Goal: Task Accomplishment & Management: Use online tool/utility

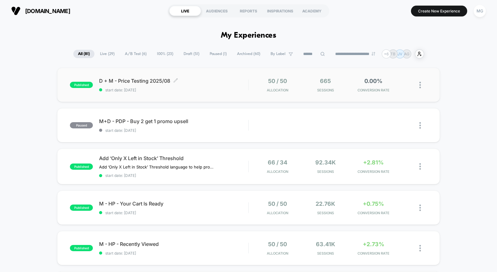
click at [205, 88] on span "start date: [DATE]" at bounding box center [173, 90] width 149 height 5
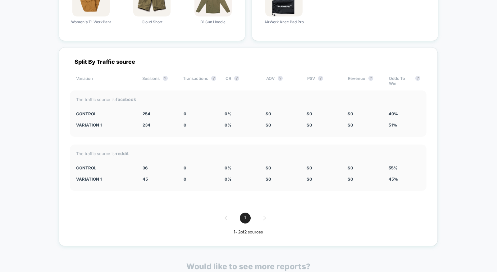
scroll to position [814, 0]
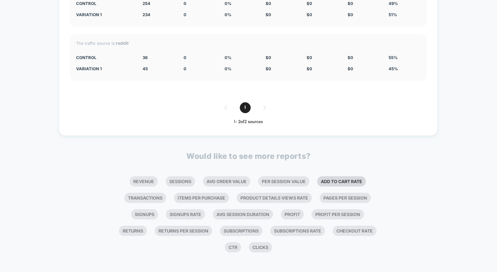
click at [331, 183] on li "Add To Cart Rate" at bounding box center [341, 181] width 49 height 10
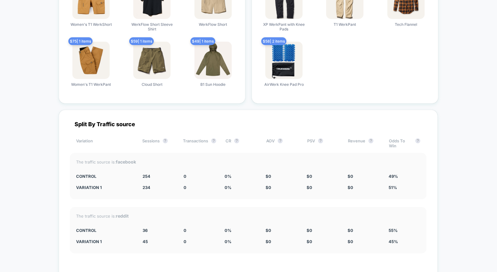
scroll to position [1037, 0]
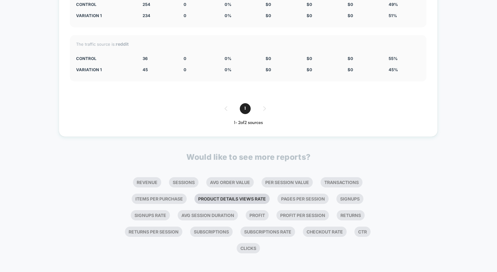
click at [252, 196] on li "Product Details Views Rate" at bounding box center [232, 199] width 75 height 10
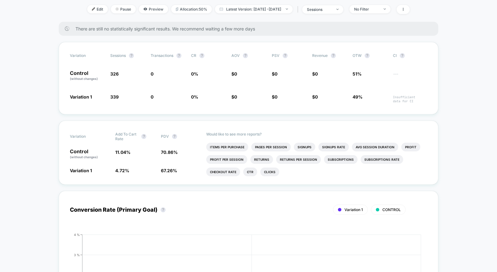
scroll to position [0, 0]
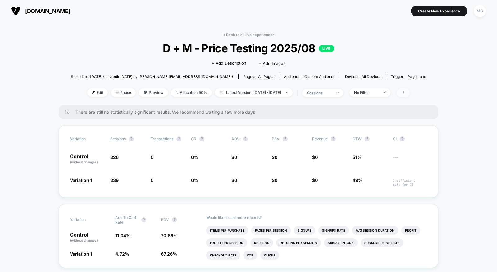
click at [405, 92] on icon at bounding box center [404, 93] width 4 height 4
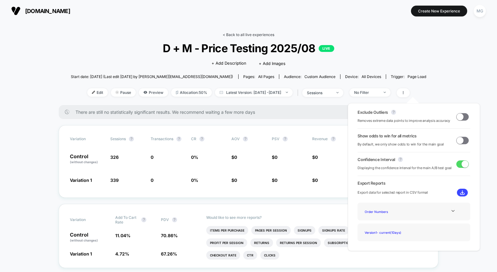
click at [250, 33] on link "< Back to all live experiences" at bounding box center [249, 34] width 52 height 5
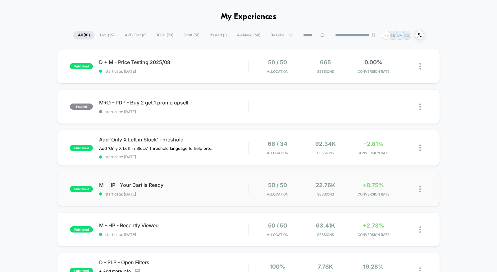
scroll to position [26, 0]
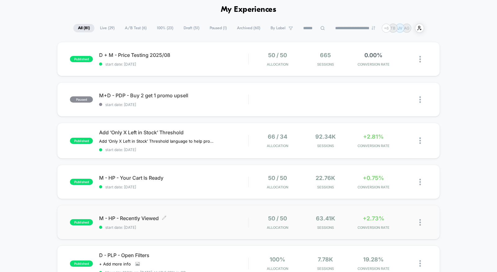
click at [244, 216] on span "M - HP - Recently Viewed Click to edit experience details" at bounding box center [173, 218] width 149 height 6
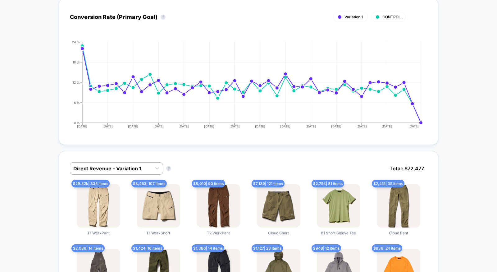
scroll to position [271, 0]
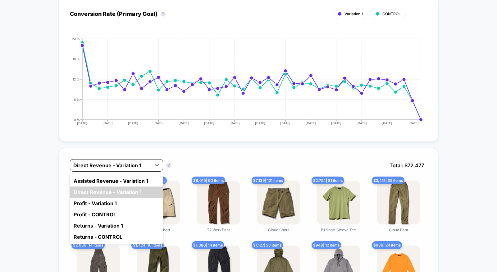
click at [144, 162] on div at bounding box center [110, 165] width 75 height 7
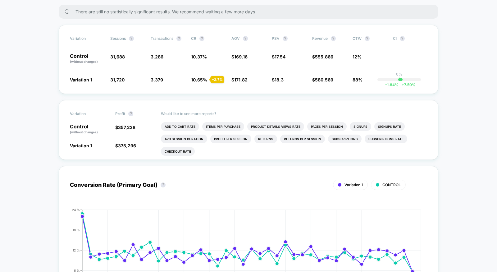
scroll to position [0, 0]
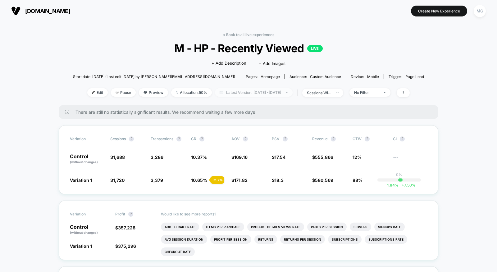
click at [249, 91] on span "Latest Version: Jul 3, 2025 - Aug 11, 2025" at bounding box center [254, 92] width 78 height 8
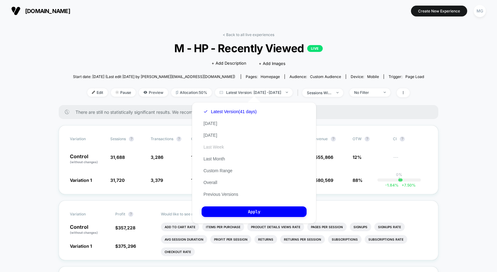
click at [220, 147] on button "Last Week" at bounding box center [214, 147] width 24 height 6
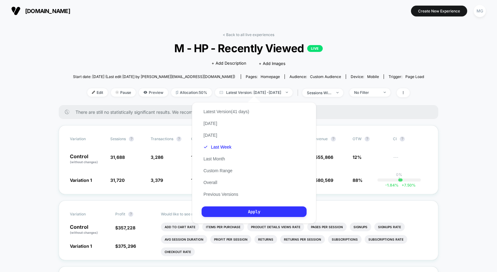
click at [223, 211] on button "Apply" at bounding box center [254, 211] width 105 height 11
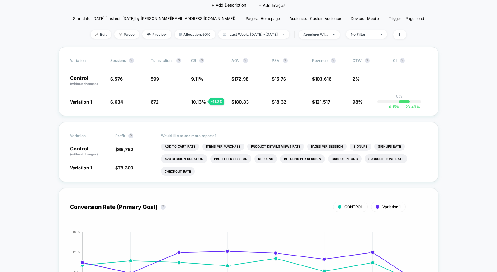
scroll to position [57, 0]
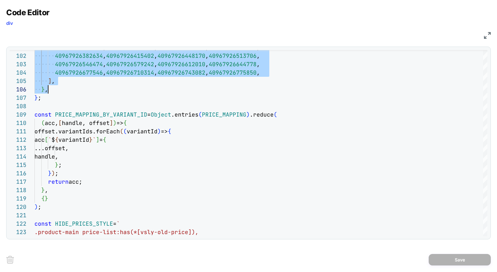
click at [488, 36] on img at bounding box center [487, 35] width 7 height 7
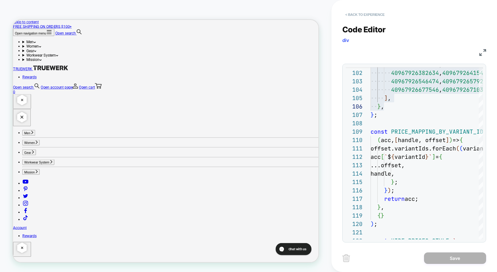
click at [382, 13] on button "< Back to experience" at bounding box center [365, 15] width 45 height 10
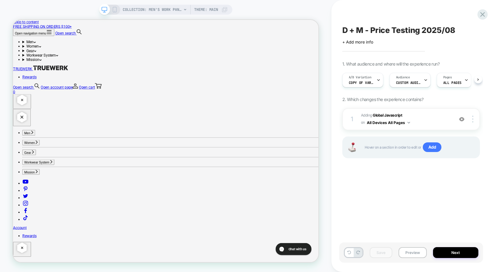
scroll to position [0, 0]
click at [486, 16] on icon at bounding box center [483, 14] width 8 height 8
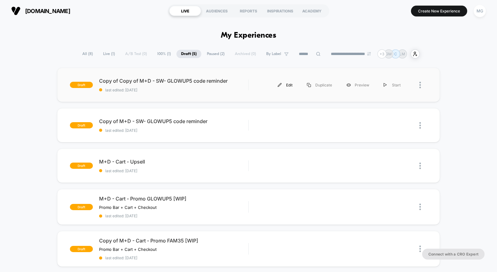
click at [287, 84] on div "Edit" at bounding box center [285, 85] width 29 height 14
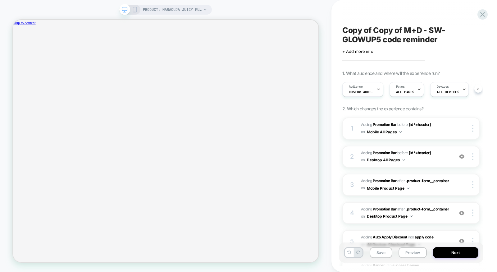
scroll to position [0, 0]
click at [369, 92] on span "Custom Audience" at bounding box center [361, 92] width 25 height 4
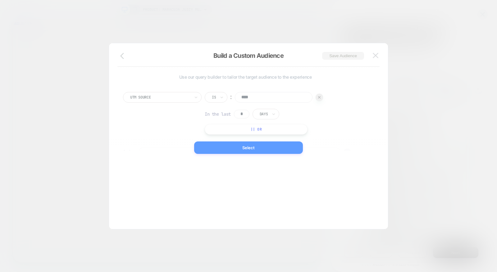
scroll to position [7, 0]
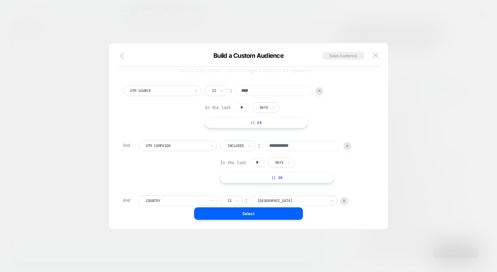
click at [121, 56] on icon "button" at bounding box center [122, 56] width 4 height 6
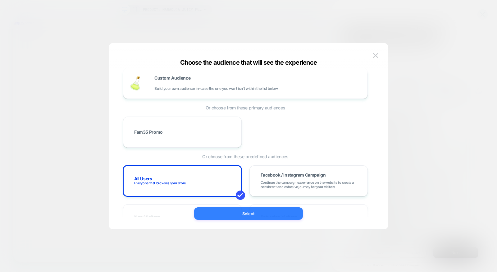
click at [247, 212] on button "Select" at bounding box center [248, 213] width 109 height 12
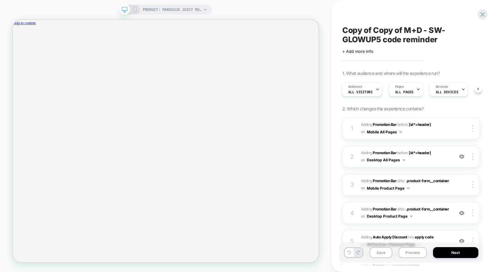
scroll to position [0, 0]
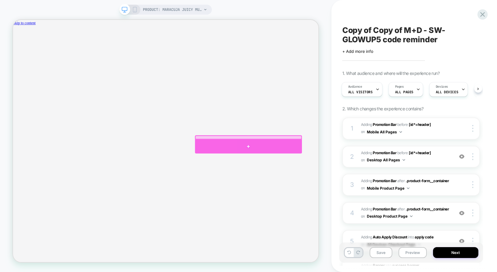
click at [335, 188] on div at bounding box center [327, 188] width 143 height 18
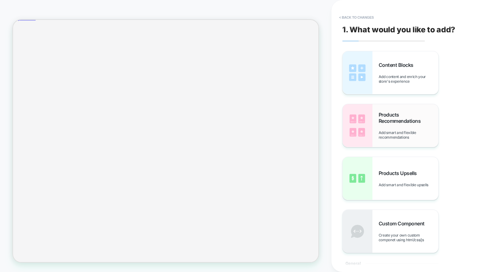
click at [391, 128] on div "Products Recommendations Add smart and flexible recommendations" at bounding box center [409, 126] width 60 height 28
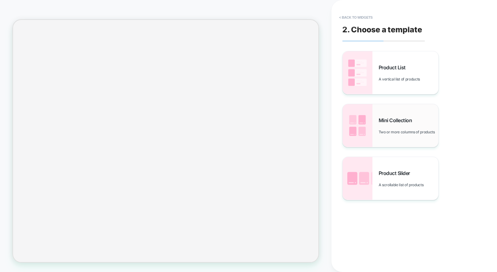
click at [387, 145] on div "Mini Collection Two or more columns of products" at bounding box center [391, 125] width 96 height 43
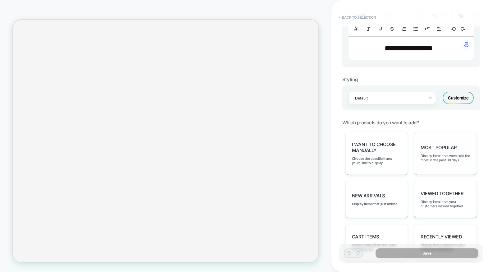
scroll to position [219, 0]
click at [435, 159] on div "Most Popular Display items that were sold the most in the past 30 days" at bounding box center [445, 152] width 63 height 43
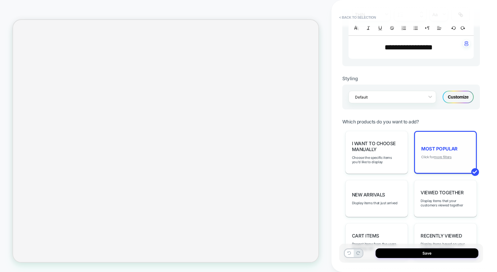
click at [445, 155] on u "more filters" at bounding box center [442, 157] width 17 height 4
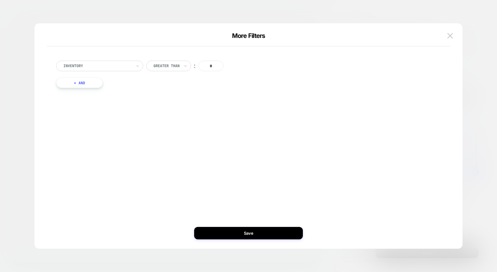
click at [97, 81] on button "+ And" at bounding box center [79, 82] width 47 height 11
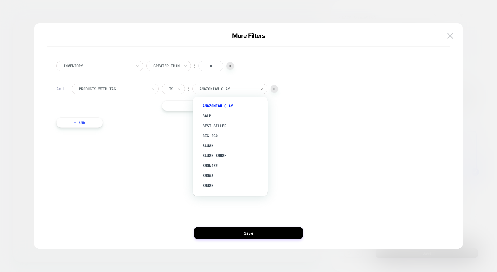
click at [232, 90] on div at bounding box center [228, 89] width 57 height 6
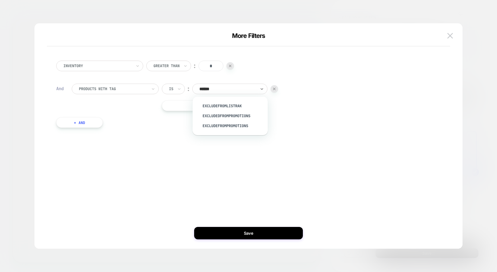
type input "*******"
click at [236, 117] on div "excludedFromPromotions" at bounding box center [233, 116] width 69 height 10
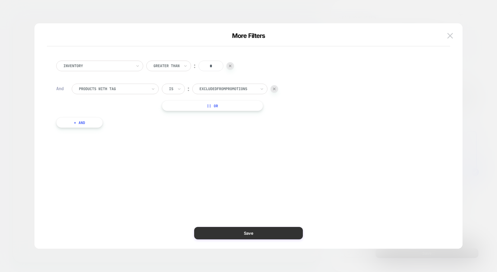
click at [253, 233] on button "Save" at bounding box center [248, 233] width 109 height 12
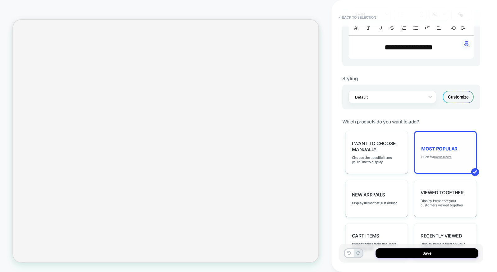
click at [438, 155] on u "more filters" at bounding box center [442, 157] width 17 height 4
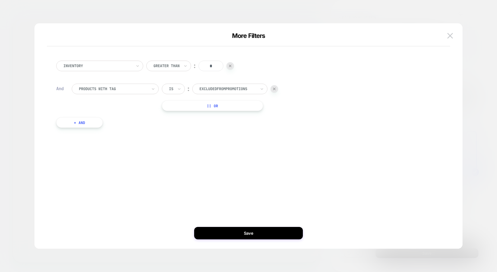
click at [90, 128] on div "Inventory Greater Than ︰ * And products with tag Is ︰ excludedFromPromotions ||…" at bounding box center [245, 94] width 385 height 86
click at [91, 127] on button "+ And" at bounding box center [79, 122] width 47 height 11
click at [118, 129] on div at bounding box center [113, 129] width 68 height 6
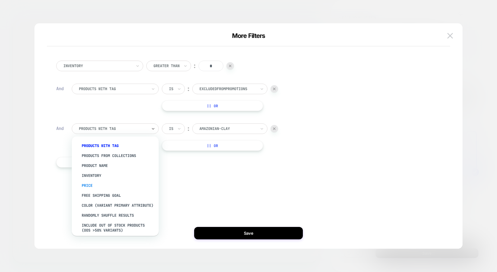
click at [100, 187] on div "Price" at bounding box center [118, 186] width 81 height 10
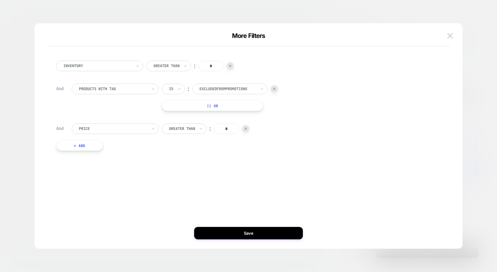
click at [224, 131] on input "*" at bounding box center [226, 128] width 25 height 11
type input "*"
click at [243, 238] on button "Save" at bounding box center [248, 233] width 109 height 12
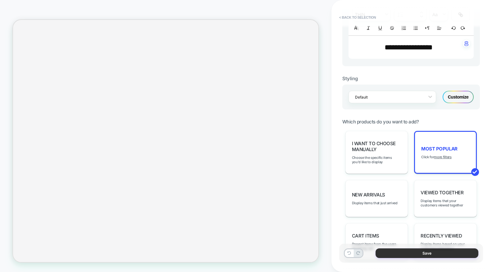
click at [406, 252] on button "Save" at bounding box center [427, 253] width 103 height 10
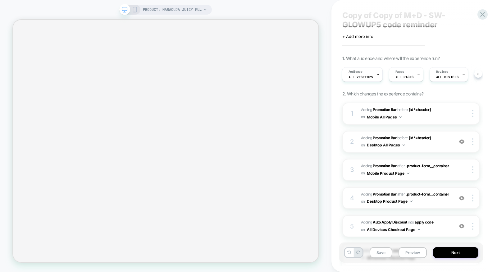
scroll to position [0, 0]
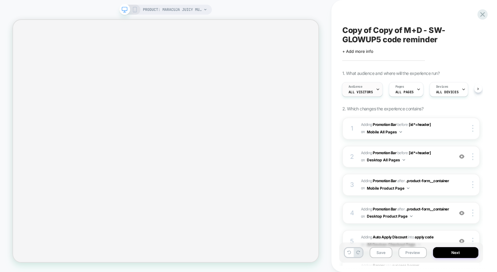
click at [362, 89] on div "Audience All Visitors" at bounding box center [361, 89] width 37 height 14
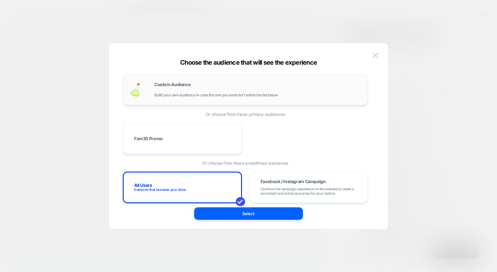
click at [192, 92] on div "Custom Audience Build your own audience in-case the one you want isn't within t…" at bounding box center [257, 89] width 207 height 15
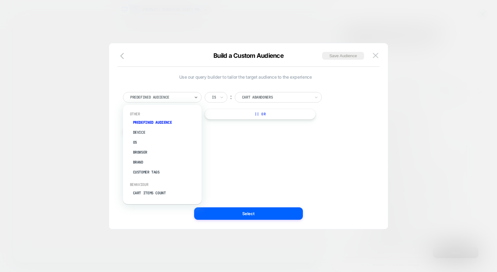
click at [186, 101] on div "Predefined Audience" at bounding box center [162, 97] width 79 height 11
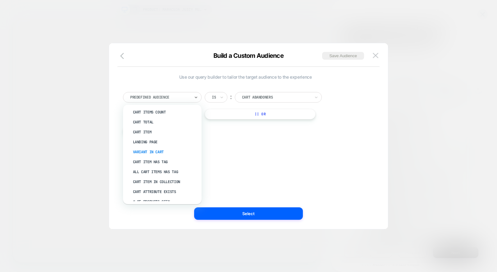
click at [165, 173] on div "All Cart Items Has Tag" at bounding box center [165, 172] width 72 height 10
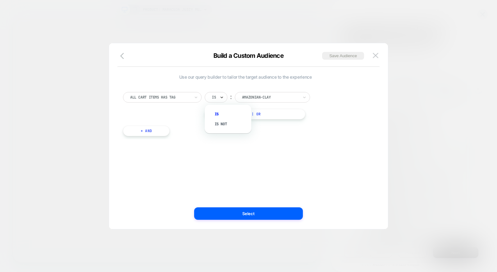
click at [221, 99] on icon at bounding box center [222, 97] width 4 height 6
click at [221, 120] on div "Is not" at bounding box center [231, 124] width 40 height 10
click at [276, 88] on div "All Cart Items Has Tag option Is not, selected. Select is focused ,type to refi…" at bounding box center [245, 111] width 251 height 57
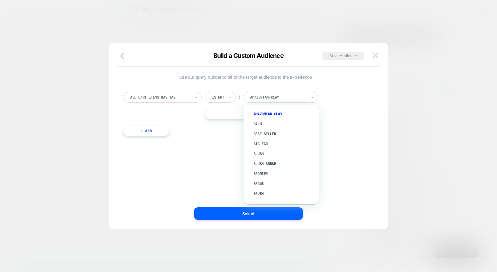
click at [276, 93] on div "amazonian-clay" at bounding box center [280, 97] width 75 height 11
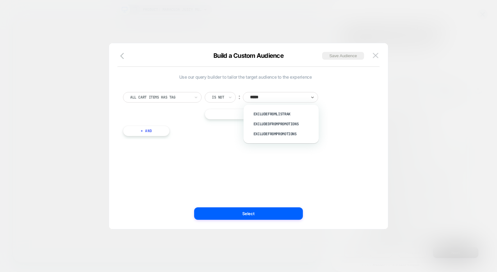
type input "******"
click at [281, 122] on div "excludedFromPromotions" at bounding box center [284, 124] width 69 height 10
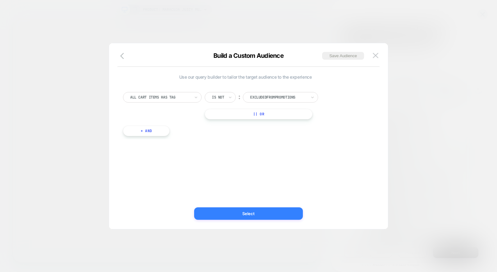
click at [265, 213] on button "Select" at bounding box center [248, 213] width 109 height 12
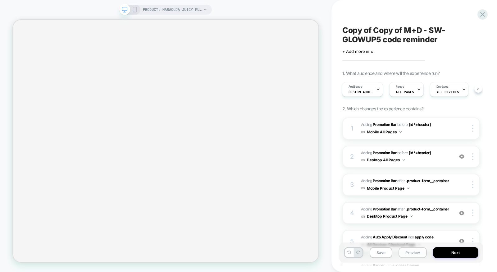
click at [417, 254] on button "Preview" at bounding box center [413, 252] width 28 height 11
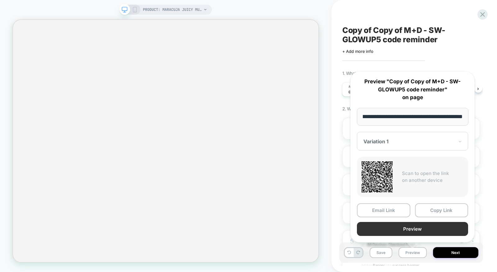
scroll to position [0, 0]
click at [421, 232] on button "Preview" at bounding box center [412, 229] width 111 height 14
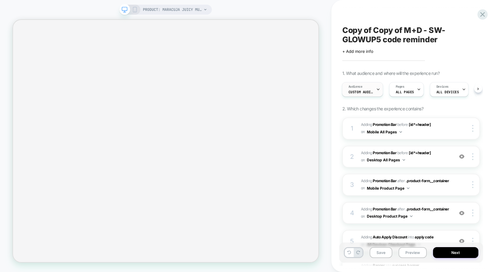
click at [365, 85] on div "Audience Custom Audience" at bounding box center [361, 89] width 37 height 14
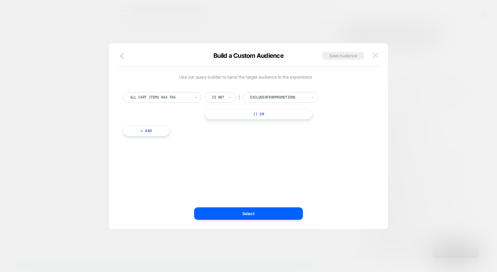
click at [377, 54] on img at bounding box center [376, 55] width 6 height 5
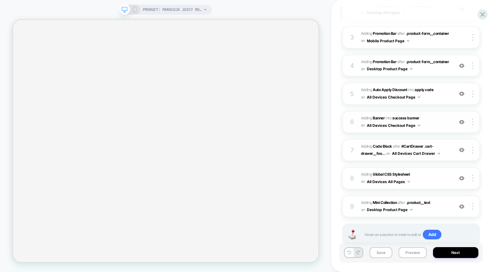
scroll to position [154, 0]
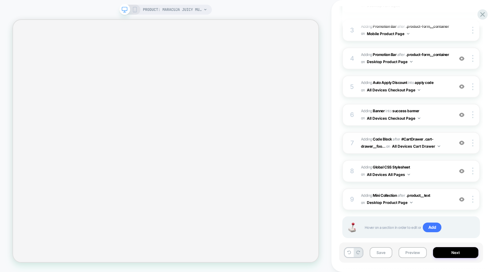
click at [445, 137] on span "Adding Code Block AFTER #CartDrawer .cart-drawer__foo... #CartDrawer .cart-draw…" at bounding box center [406, 143] width 90 height 15
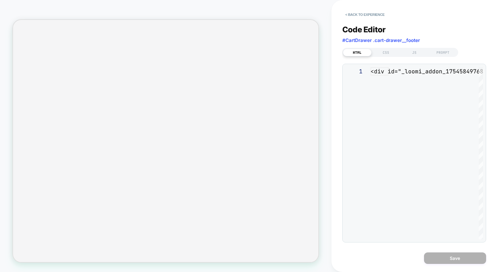
scroll to position [33, 0]
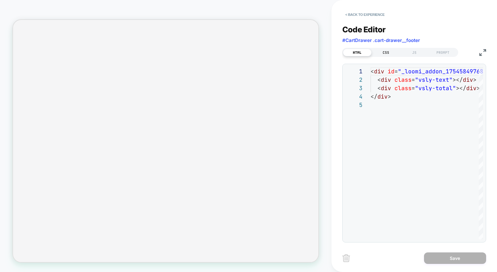
click at [386, 52] on div "CSS" at bounding box center [386, 52] width 29 height 7
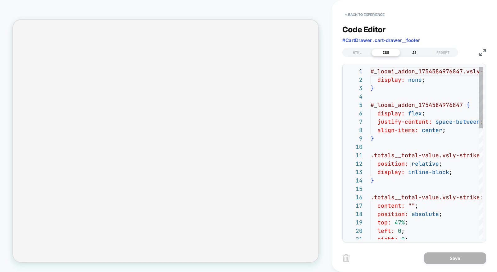
scroll to position [84, 0]
click at [410, 52] on div "JS" at bounding box center [414, 52] width 29 height 7
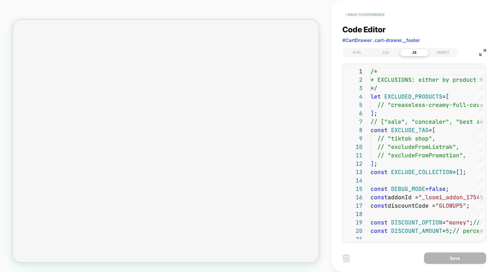
click at [355, 16] on button "< Back to experience" at bounding box center [365, 15] width 45 height 10
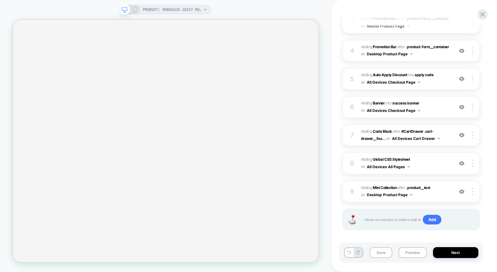
scroll to position [165, 0]
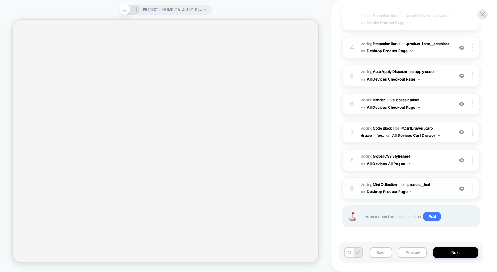
click at [473, 186] on img at bounding box center [473, 188] width 1 height 7
click at [473, 189] on img at bounding box center [473, 188] width 1 height 7
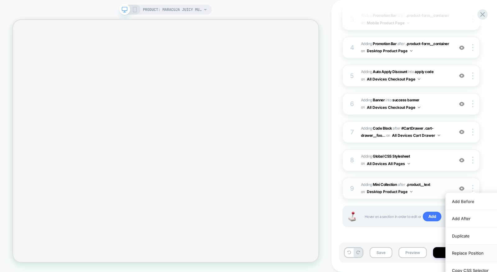
click at [461, 251] on div "Replace Position" at bounding box center [473, 253] width 55 height 17
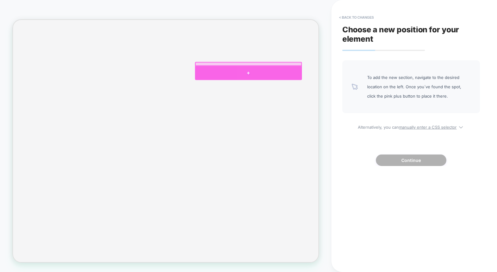
click at [368, 89] on div at bounding box center [327, 90] width 143 height 19
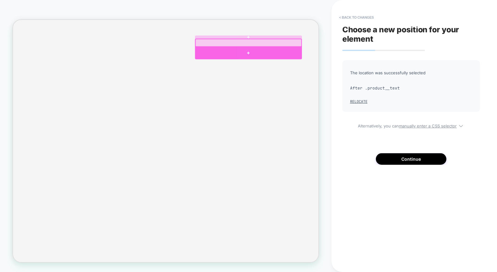
click at [383, 62] on div at bounding box center [327, 64] width 143 height 16
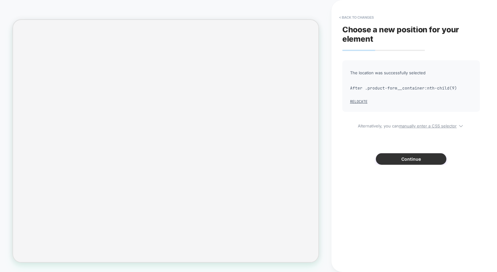
click at [396, 160] on button "Continue" at bounding box center [411, 159] width 71 height 12
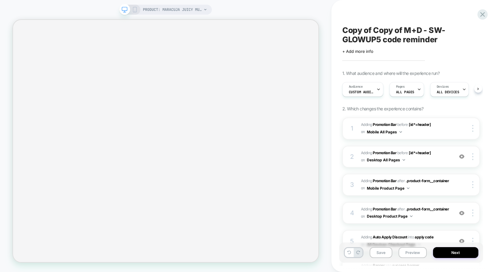
scroll to position [0, 0]
click at [412, 252] on button "Preview" at bounding box center [413, 252] width 28 height 11
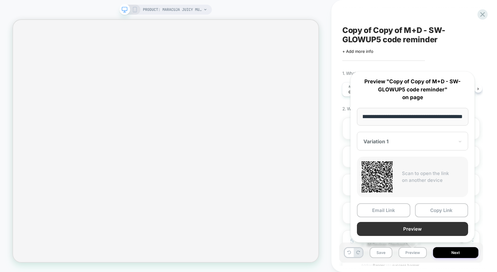
scroll to position [0, 0]
click at [409, 230] on button "Preview" at bounding box center [412, 229] width 111 height 14
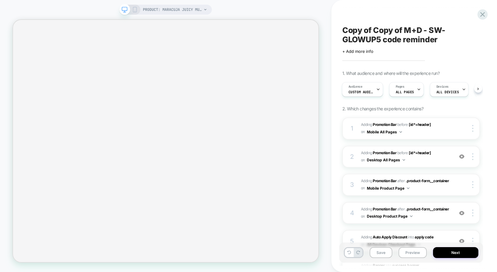
click at [379, 35] on span "Copy of Copy of M+D - SW- GLOWUP5 code reminder" at bounding box center [412, 34] width 138 height 19
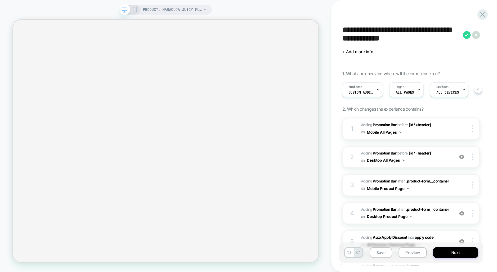
drag, startPoint x: 405, startPoint y: 31, endPoint x: 340, endPoint y: 31, distance: 65.3
click at [340, 31] on div "**********" at bounding box center [411, 136] width 144 height 260
click at [370, 27] on textarea "**********" at bounding box center [402, 34] width 118 height 19
type textarea "**********"
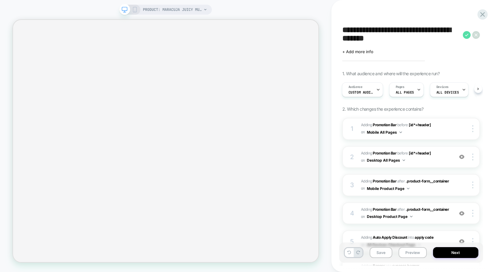
click at [468, 35] on icon at bounding box center [467, 35] width 8 height 8
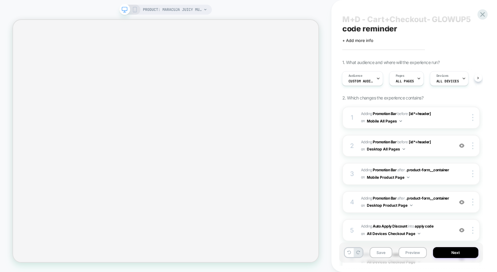
scroll to position [12, 0]
click at [382, 255] on button "Save" at bounding box center [381, 252] width 23 height 11
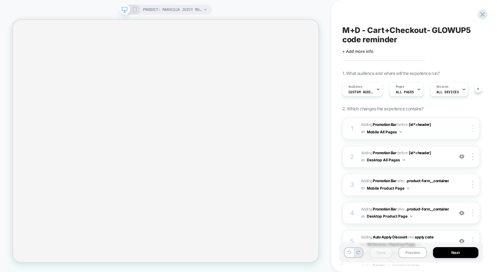
click at [474, 129] on div at bounding box center [474, 128] width 12 height 7
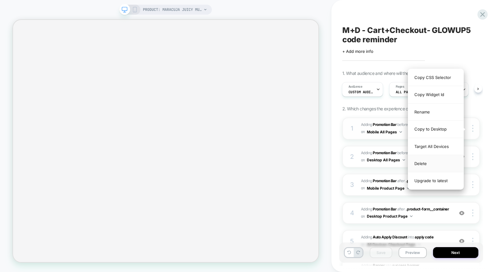
click at [434, 166] on div "Delete" at bounding box center [435, 163] width 55 height 17
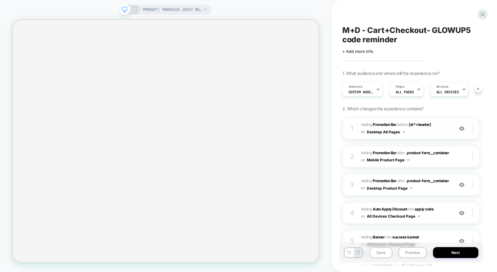
click at [475, 128] on div at bounding box center [474, 128] width 12 height 7
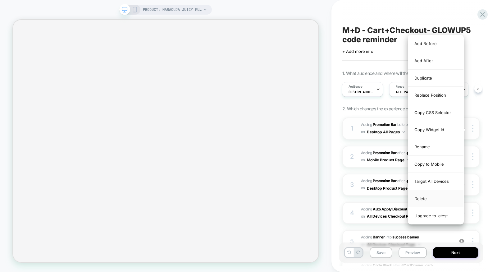
click at [424, 197] on div "Delete" at bounding box center [435, 198] width 55 height 17
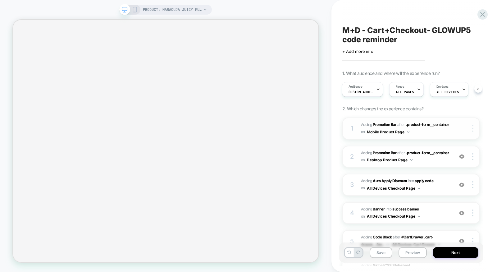
click at [474, 130] on div at bounding box center [474, 128] width 12 height 7
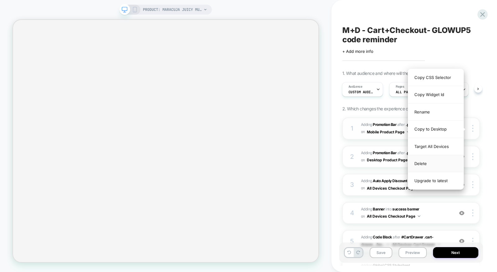
click at [432, 164] on div "Delete" at bounding box center [435, 163] width 55 height 17
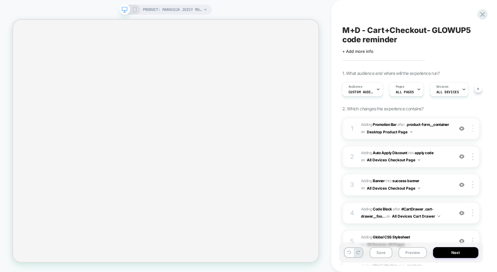
click at [474, 128] on div at bounding box center [474, 128] width 12 height 7
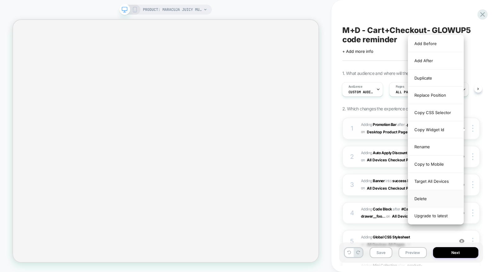
click at [427, 193] on div "Delete" at bounding box center [435, 198] width 55 height 17
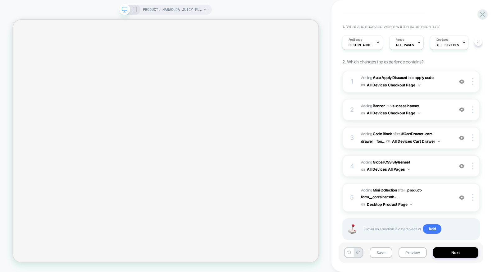
scroll to position [47, 0]
click at [429, 168] on span "Adding Global CSS Stylesheet on All Devices All Pages" at bounding box center [406, 166] width 90 height 15
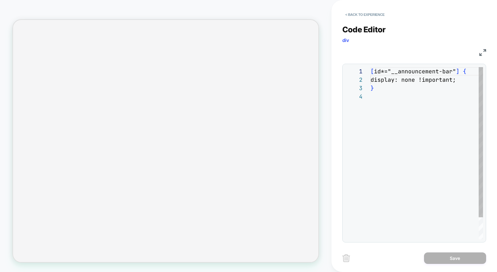
scroll to position [25, 0]
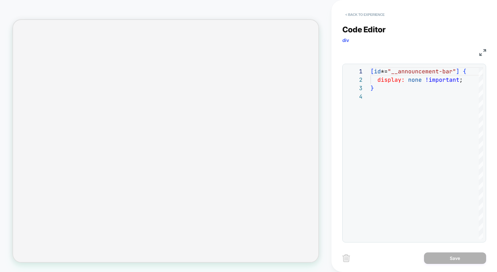
click at [374, 14] on button "< Back to experience" at bounding box center [365, 15] width 45 height 10
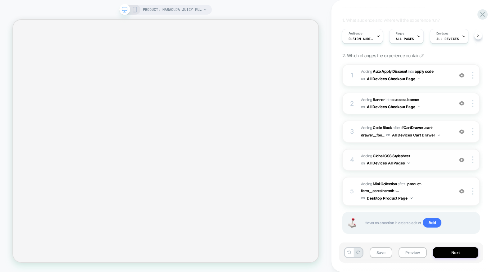
scroll to position [60, 0]
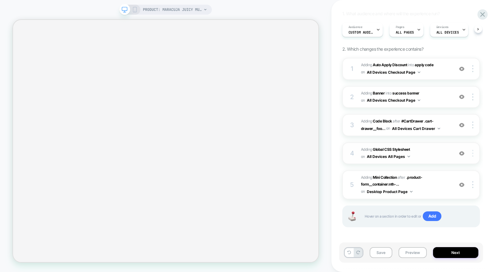
click at [474, 153] on div at bounding box center [474, 153] width 12 height 7
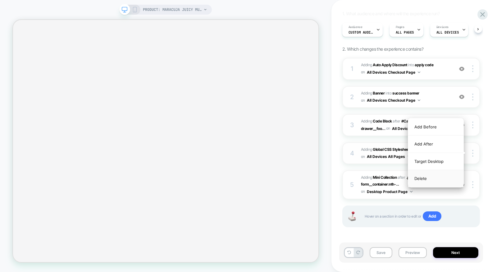
click at [448, 176] on div "Delete" at bounding box center [435, 178] width 55 height 17
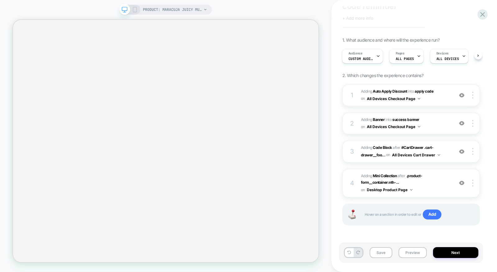
scroll to position [99, 0]
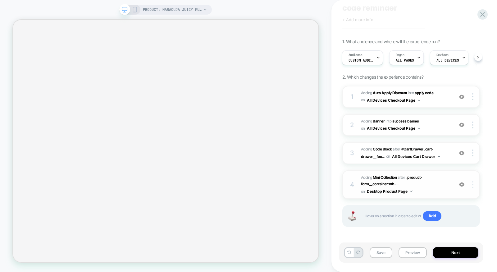
click at [473, 184] on img at bounding box center [473, 184] width 1 height 7
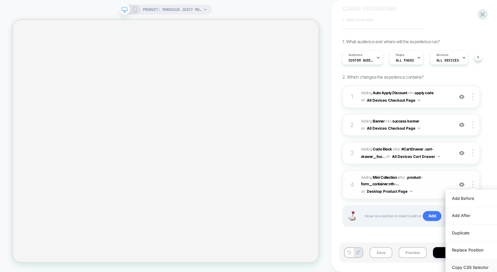
scroll to position [0, 365]
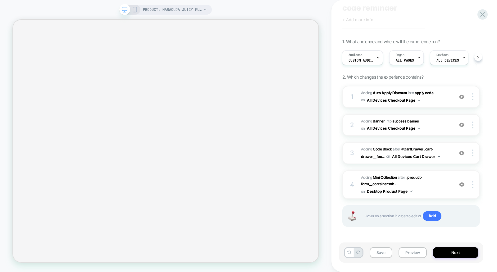
click at [434, 232] on div "1 #_loomi_addon_1754928522677_dup1754949745_dup1754949748 Adding Auto Apply Dis…" at bounding box center [412, 164] width 138 height 157
click at [461, 185] on img at bounding box center [461, 184] width 5 height 5
click at [474, 183] on div at bounding box center [474, 184] width 12 height 7
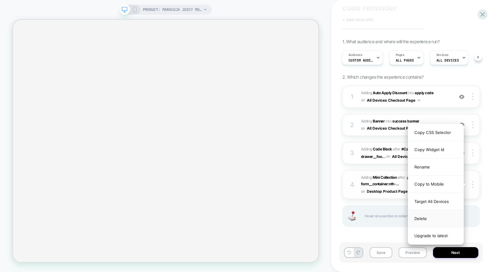
click at [440, 219] on div "Delete" at bounding box center [435, 218] width 55 height 17
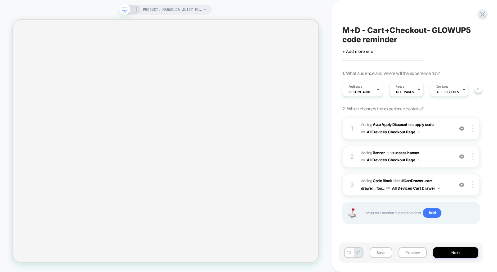
scroll to position [0, 731]
click at [381, 253] on button "Save" at bounding box center [381, 252] width 23 height 11
click at [366, 89] on div "Audience Custom Audience" at bounding box center [361, 89] width 37 height 14
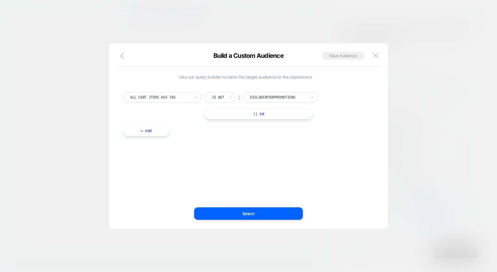
click at [155, 133] on button "+ And" at bounding box center [146, 131] width 47 height 11
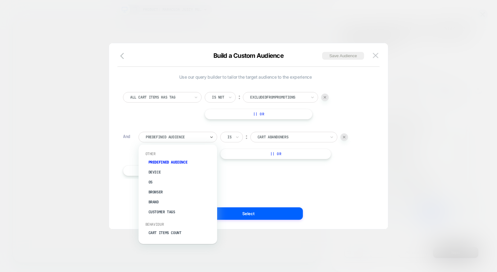
click at [188, 136] on div at bounding box center [176, 137] width 60 height 6
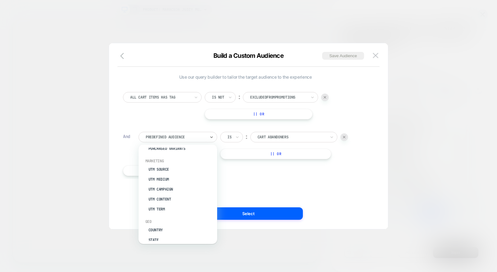
scroll to position [214, 0]
click at [168, 166] on div "UTM Source" at bounding box center [181, 169] width 72 height 10
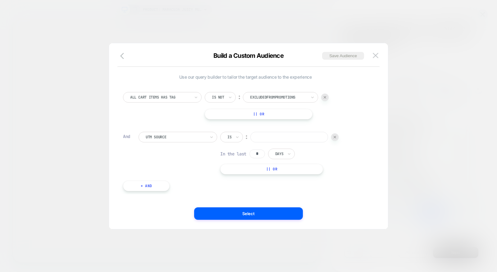
click at [288, 141] on input at bounding box center [290, 137] width 78 height 11
type input "****"
click at [163, 187] on button "+ And" at bounding box center [146, 186] width 47 height 11
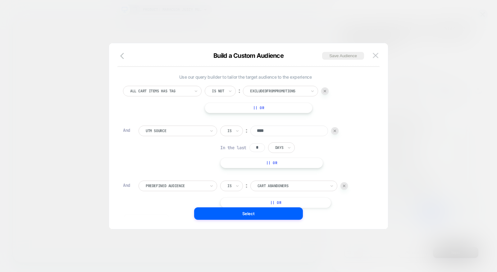
click at [194, 191] on div "Predefined Audience Is ︰ Cart Abandoners || Or" at bounding box center [253, 194] width 229 height 27
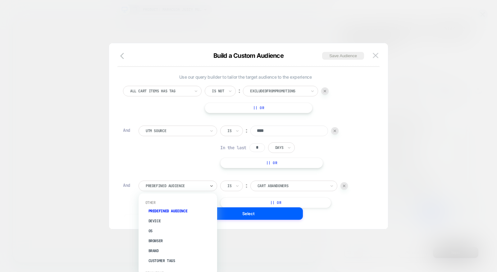
click at [195, 187] on div at bounding box center [176, 186] width 60 height 6
type input "***"
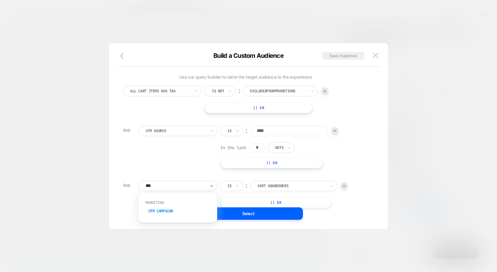
click at [188, 212] on div "UTM Campaign" at bounding box center [181, 211] width 72 height 10
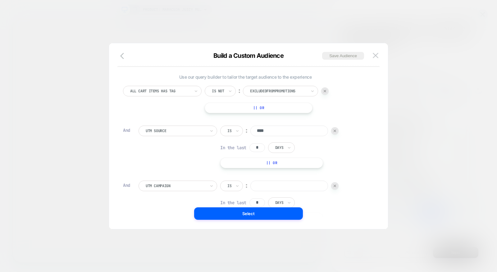
click at [289, 181] on input at bounding box center [290, 186] width 78 height 11
paste input "**********"
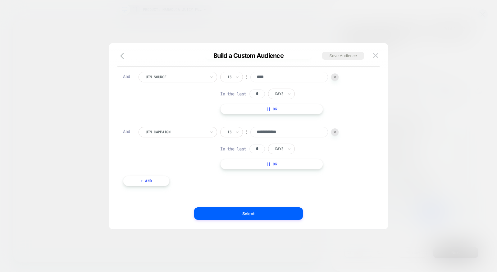
type input "**********"
click at [160, 178] on button "+ And" at bounding box center [146, 181] width 47 height 11
click at [174, 189] on div at bounding box center [176, 187] width 60 height 6
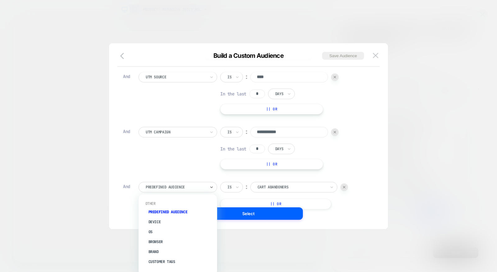
scroll to position [0, 365]
type input "***"
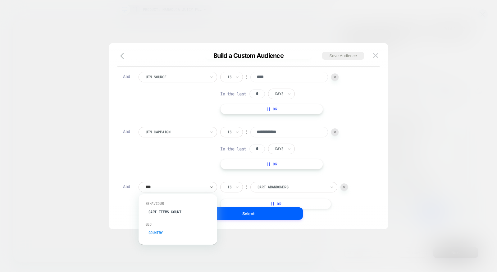
click at [168, 233] on div "Country" at bounding box center [181, 233] width 72 height 10
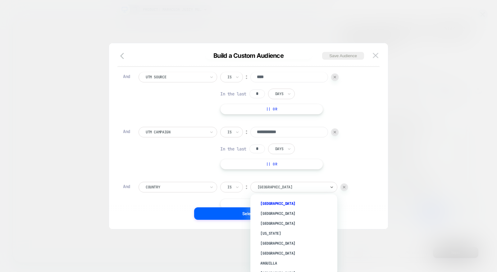
click at [282, 188] on div at bounding box center [292, 187] width 68 height 6
type input "***"
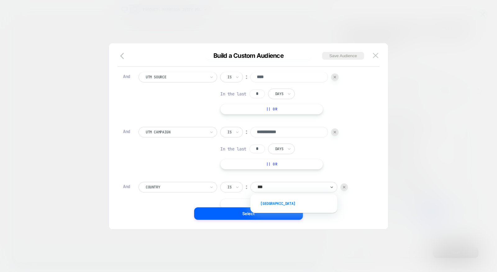
click at [284, 205] on div "USA" at bounding box center [297, 204] width 81 height 10
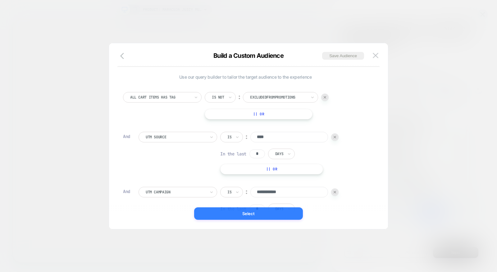
scroll to position [0, 0]
click at [253, 214] on button "Select" at bounding box center [248, 213] width 109 height 12
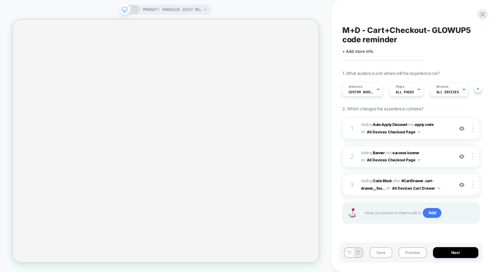
scroll to position [0, 1]
click at [381, 253] on button "Save" at bounding box center [381, 252] width 23 height 11
click at [484, 13] on icon at bounding box center [483, 14] width 5 height 5
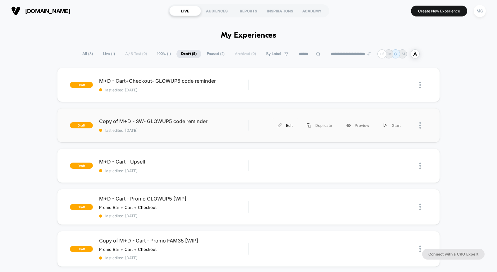
click at [284, 127] on div "Edit" at bounding box center [285, 125] width 29 height 14
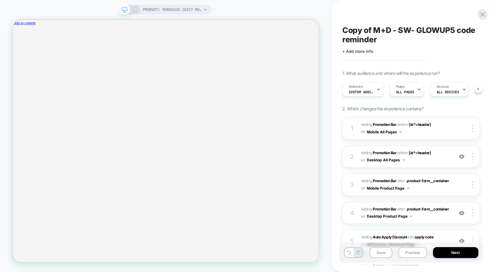
scroll to position [0, 0]
click at [21, 55] on icon "Close" at bounding box center [18, 57] width 5 height 5
click at [410, 90] on span "ALL PAGES" at bounding box center [405, 92] width 18 height 4
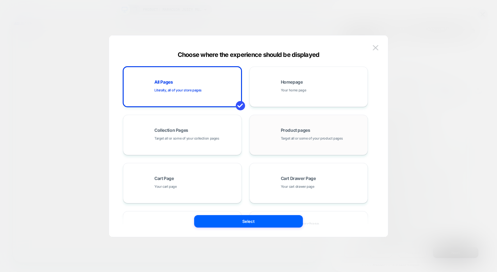
click at [288, 129] on span "Product pages" at bounding box center [296, 130] width 30 height 4
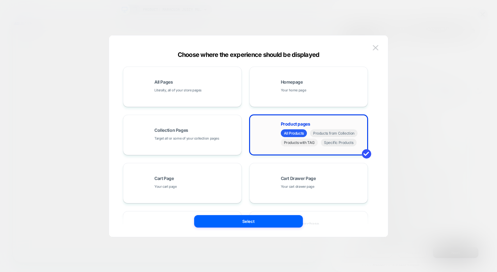
click at [307, 145] on span "Products with TAG" at bounding box center [299, 143] width 37 height 8
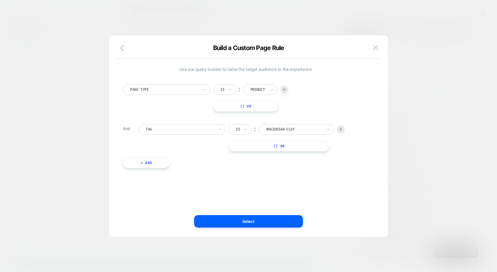
click at [250, 127] on div "Is" at bounding box center [240, 129] width 23 height 11
click at [244, 157] on div "Is not" at bounding box center [255, 156] width 40 height 10
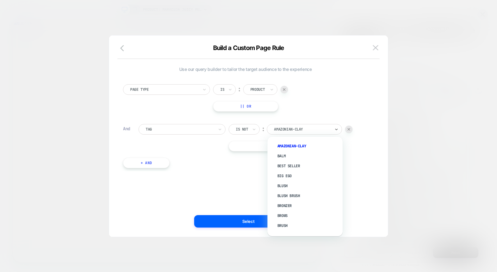
click at [293, 128] on div at bounding box center [302, 130] width 57 height 6
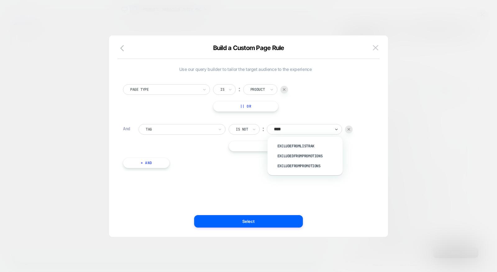
type input "*****"
click at [297, 154] on div "excludedFromPromotions" at bounding box center [308, 156] width 69 height 10
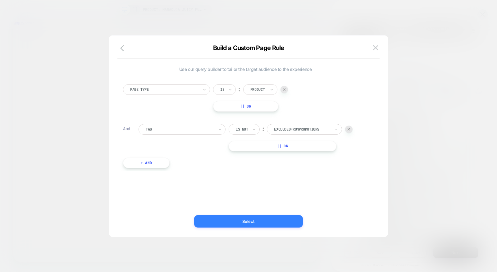
click at [272, 219] on button "Select" at bounding box center [248, 221] width 109 height 12
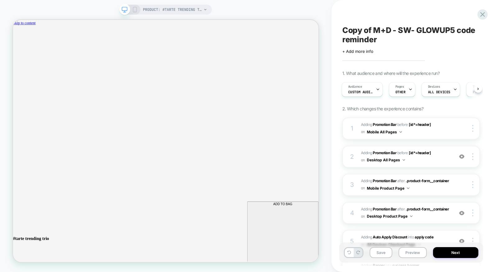
scroll to position [0, 0]
click at [406, 29] on span "Copy of M+D - SW- GLOWUP5 code reminder" at bounding box center [412, 34] width 138 height 19
click at [406, 29] on textarea "**********" at bounding box center [402, 34] width 118 height 19
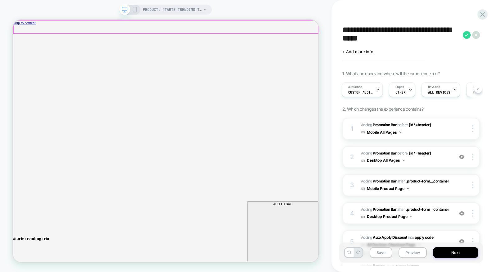
drag, startPoint x: 387, startPoint y: 49, endPoint x: 373, endPoint y: 23, distance: 30.0
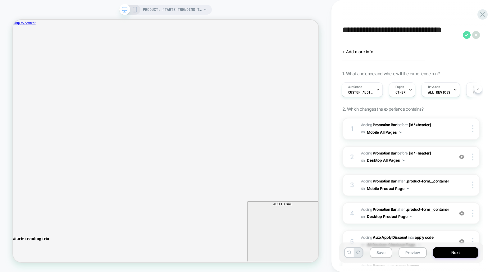
type textarea "**********"
click at [466, 36] on icon at bounding box center [467, 35] width 8 height 8
click at [476, 128] on div at bounding box center [474, 128] width 12 height 7
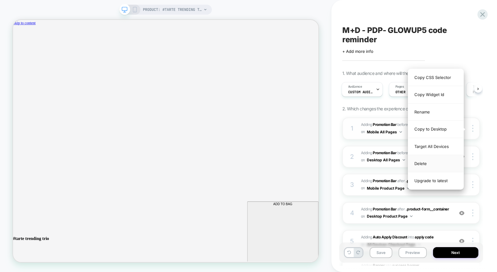
click at [440, 162] on div "Delete" at bounding box center [435, 163] width 55 height 17
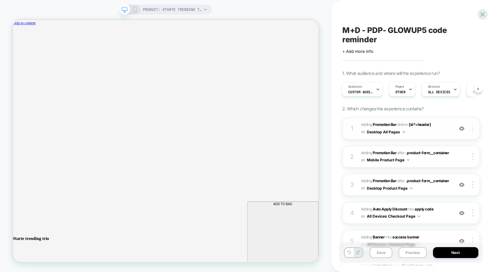
click at [474, 126] on div at bounding box center [474, 128] width 12 height 7
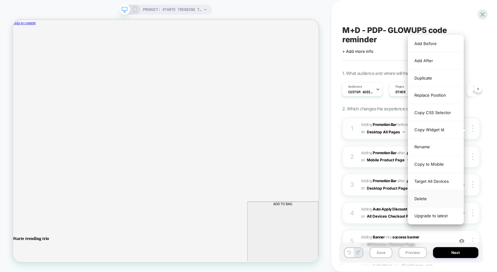
click at [431, 195] on div "Delete" at bounding box center [435, 198] width 55 height 17
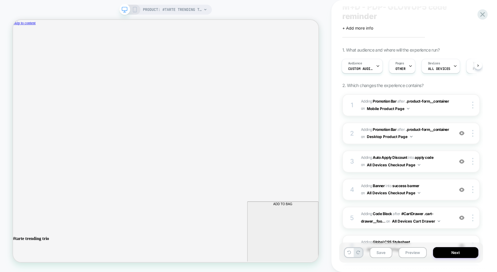
scroll to position [33, 0]
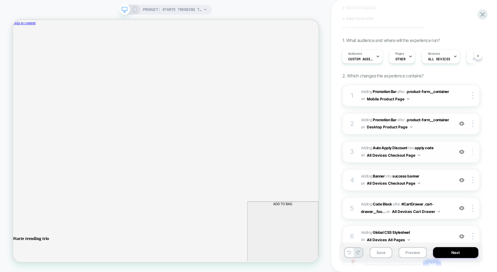
click at [475, 151] on div at bounding box center [474, 151] width 12 height 7
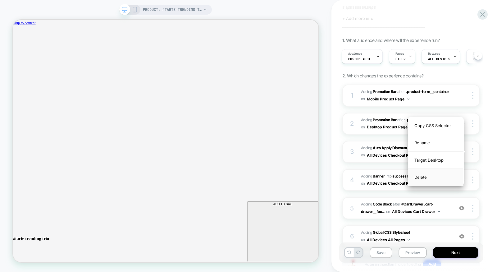
click at [450, 175] on div "Delete" at bounding box center [435, 177] width 55 height 17
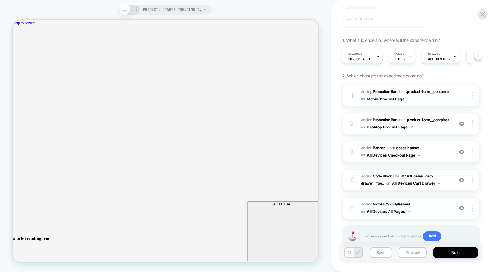
click at [473, 151] on img at bounding box center [473, 151] width 1 height 7
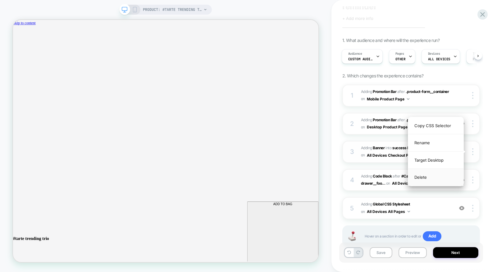
click at [445, 177] on div "Delete" at bounding box center [435, 177] width 55 height 17
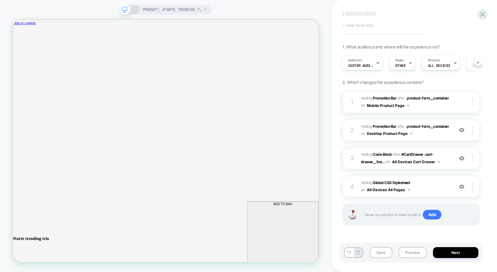
scroll to position [25, 0]
click at [473, 159] on img at bounding box center [473, 159] width 1 height 7
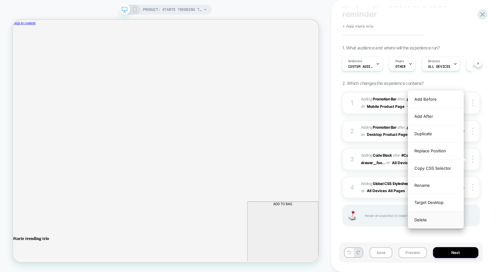
click at [426, 217] on div "Delete" at bounding box center [435, 219] width 55 height 17
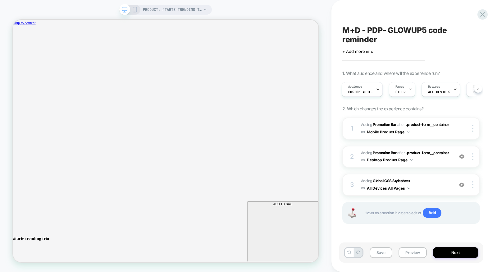
scroll to position [0, 0]
click at [472, 184] on div at bounding box center [474, 184] width 12 height 7
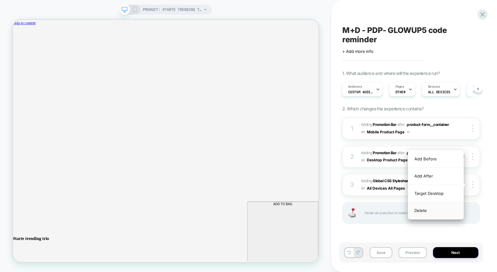
click at [442, 210] on div "Delete" at bounding box center [435, 210] width 55 height 17
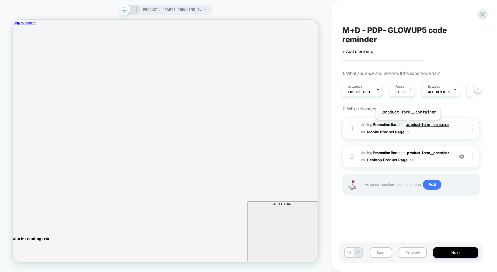
scroll to position [0, 365]
click at [376, 255] on button "Save" at bounding box center [381, 252] width 23 height 11
click at [365, 88] on div "Audience Custom Audience" at bounding box center [360, 89] width 37 height 14
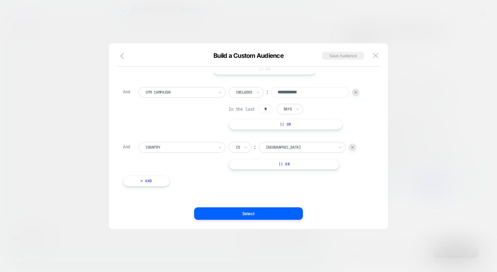
scroll to position [0, 0]
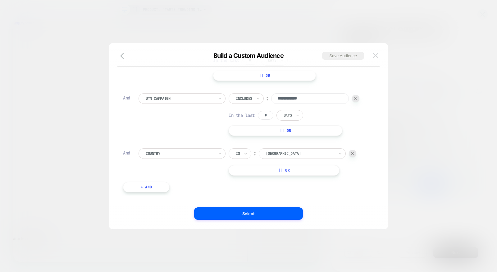
click at [377, 51] on button at bounding box center [375, 55] width 9 height 9
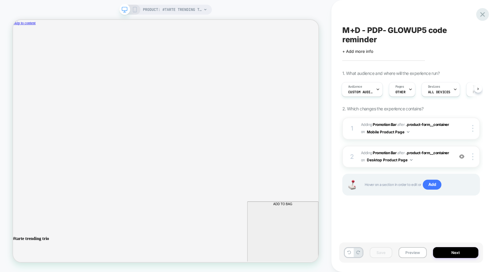
click at [483, 12] on icon at bounding box center [483, 14] width 8 height 8
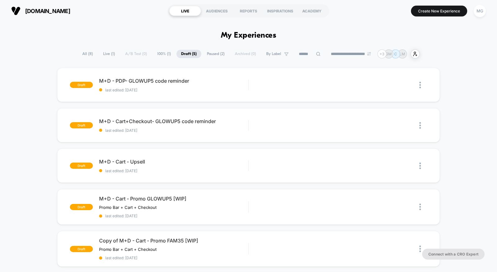
click at [160, 55] on span "100% ( 1 )" at bounding box center [164, 54] width 23 height 8
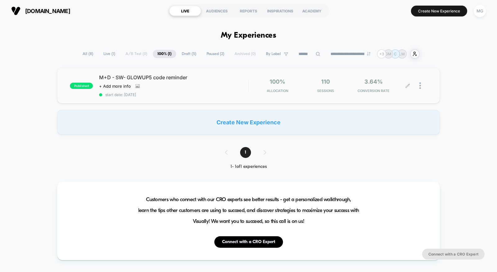
click at [421, 85] on img at bounding box center [421, 85] width 2 height 7
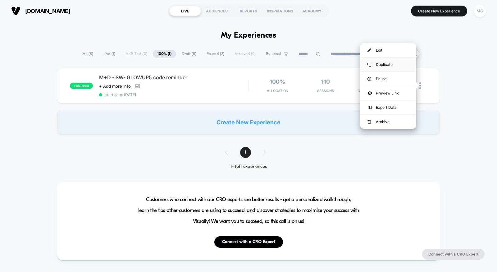
click at [398, 64] on div "Duplicate" at bounding box center [389, 65] width 56 height 14
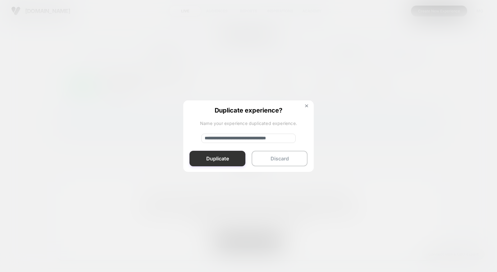
click at [202, 161] on button "Duplicate" at bounding box center [218, 159] width 56 height 16
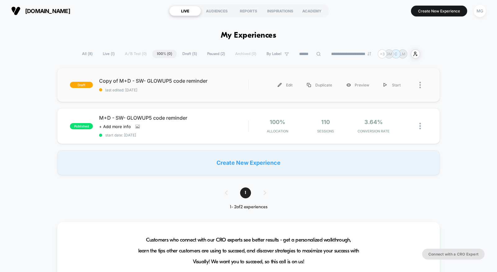
click at [237, 93] on div "draft Copy of M+D - SW- GLOWUP5 code reminder last edited: 8/12/2025 Edit Dupli…" at bounding box center [248, 85] width 383 height 34
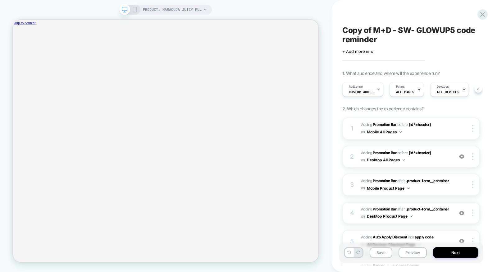
scroll to position [0, 0]
click at [370, 31] on span "Copy of M+D - SW- GLOWUP5 code reminder" at bounding box center [412, 34] width 138 height 19
drag, startPoint x: 386, startPoint y: 51, endPoint x: 415, endPoint y: 35, distance: 32.7
click at [370, 28] on textarea "**********" at bounding box center [402, 34] width 118 height 19
drag, startPoint x: 376, startPoint y: 30, endPoint x: 332, endPoint y: 29, distance: 44.1
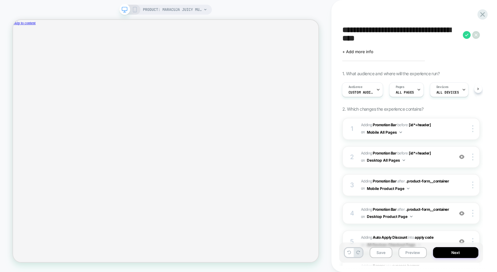
click at [332, 29] on div "**********" at bounding box center [415, 136] width 166 height 272
click at [378, 28] on textarea "**********" at bounding box center [402, 34] width 118 height 19
click at [376, 28] on textarea "**********" at bounding box center [402, 34] width 118 height 19
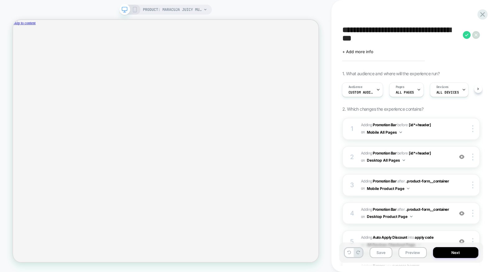
click at [378, 30] on textarea "**********" at bounding box center [402, 34] width 118 height 19
click at [385, 31] on textarea "**********" at bounding box center [402, 34] width 118 height 19
type textarea "**********"
click at [465, 35] on icon at bounding box center [467, 35] width 8 height 8
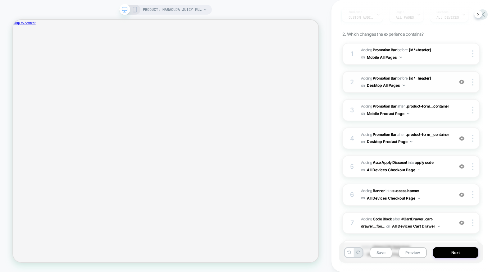
scroll to position [81, 0]
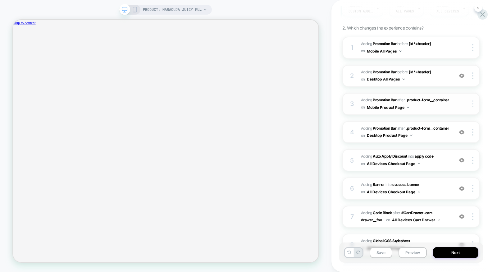
click at [476, 103] on div at bounding box center [474, 103] width 12 height 7
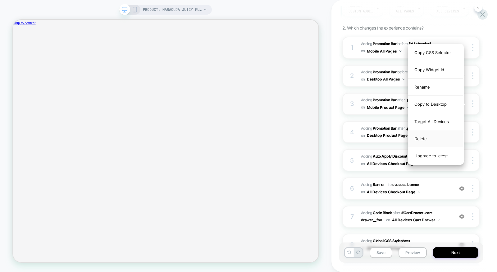
click at [438, 141] on div "Delete" at bounding box center [435, 138] width 55 height 17
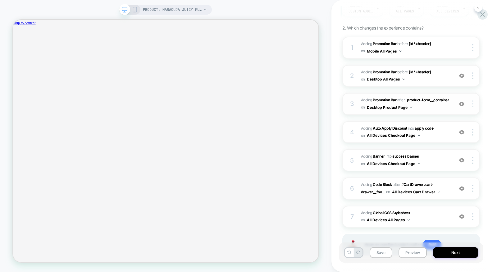
click at [475, 104] on div at bounding box center [474, 103] width 12 height 7
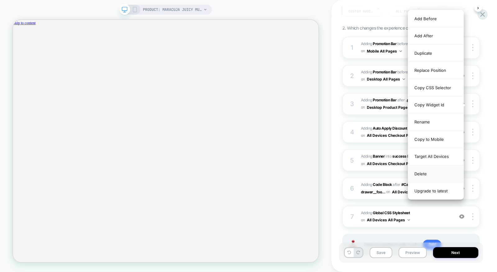
click at [435, 169] on div "Delete" at bounding box center [435, 173] width 55 height 17
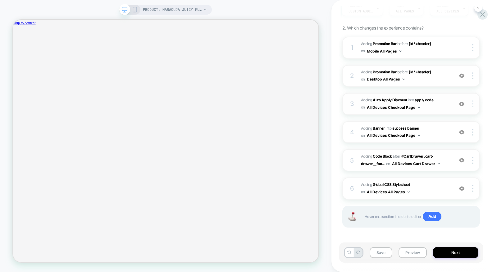
click at [473, 103] on img at bounding box center [473, 103] width 1 height 7
click at [473, 104] on img at bounding box center [473, 103] width 1 height 7
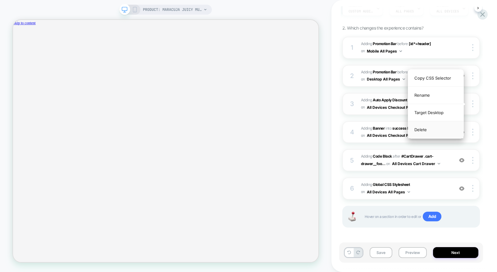
click at [439, 128] on div "Delete" at bounding box center [435, 129] width 55 height 17
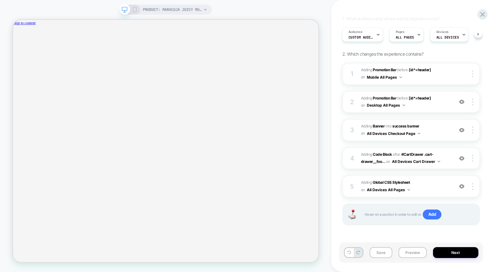
scroll to position [53, 0]
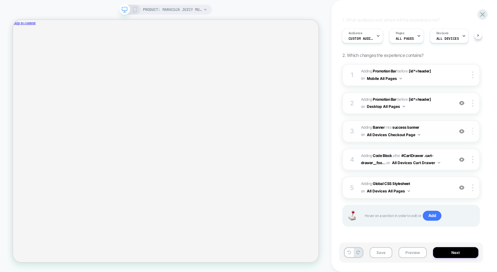
click at [473, 132] on img at bounding box center [473, 131] width 1 height 7
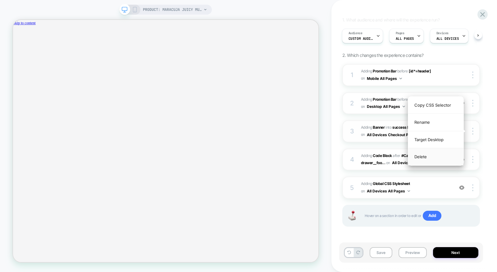
click at [446, 158] on div "Delete" at bounding box center [435, 156] width 55 height 17
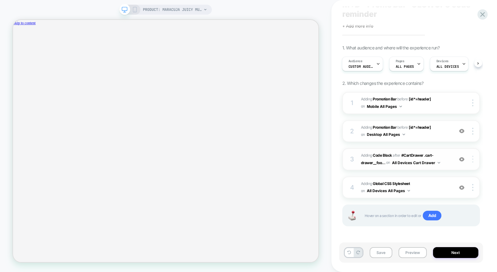
click at [473, 159] on img at bounding box center [473, 159] width 1 height 7
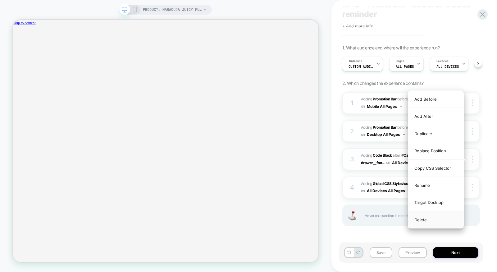
click at [432, 218] on div "Delete" at bounding box center [435, 219] width 55 height 17
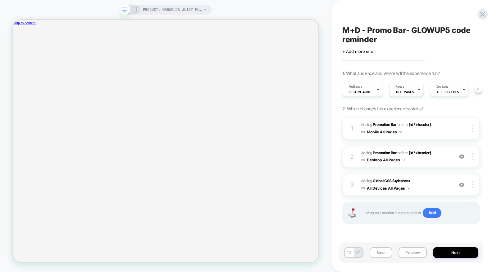
scroll to position [0, 0]
click at [18, 50] on button "Close" at bounding box center [15, 53] width 5 height 7
click at [381, 254] on button "Save" at bounding box center [381, 252] width 23 height 11
click at [418, 255] on button "Preview" at bounding box center [413, 252] width 28 height 11
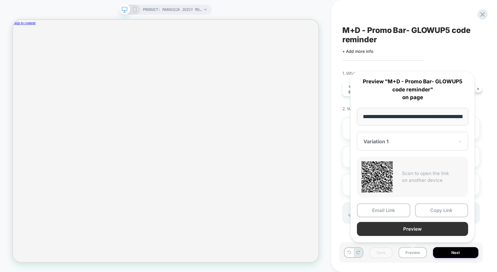
click at [419, 233] on button "Preview" at bounding box center [412, 229] width 111 height 14
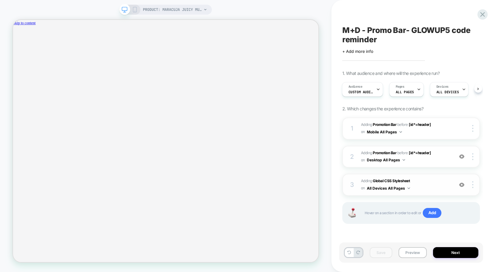
click at [431, 188] on span "Adding Global CSS Stylesheet on All Devices All Pages" at bounding box center [406, 184] width 90 height 15
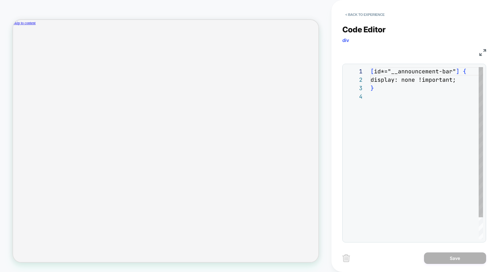
scroll to position [25, 0]
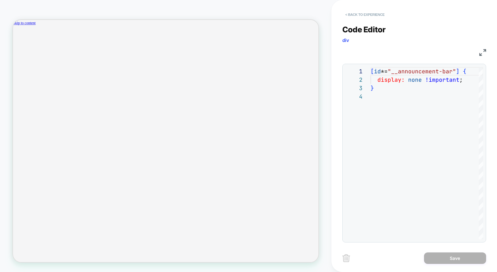
click at [381, 13] on button "< Back to experience" at bounding box center [365, 15] width 45 height 10
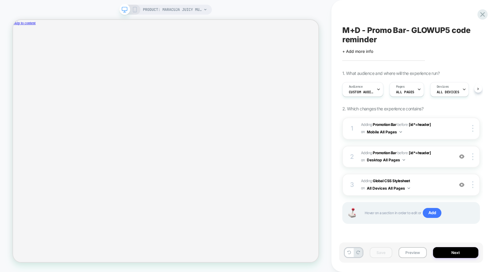
scroll to position [0, 0]
click at [365, 92] on span "Custom Audience" at bounding box center [361, 92] width 25 height 4
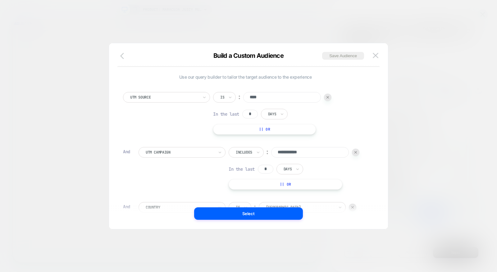
click at [124, 57] on icon "button" at bounding box center [123, 55] width 7 height 7
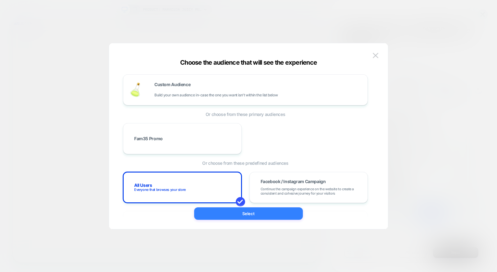
click at [255, 215] on button "Select" at bounding box center [248, 213] width 109 height 12
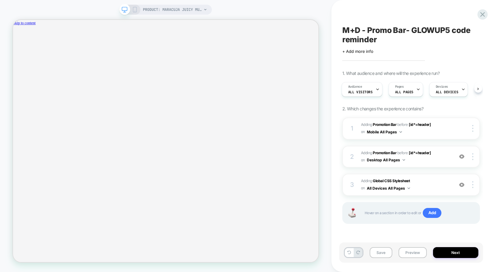
scroll to position [0, 0]
click at [413, 254] on button "Preview" at bounding box center [413, 252] width 28 height 11
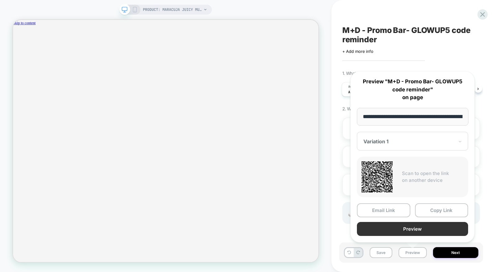
click at [411, 228] on button "Preview" at bounding box center [412, 229] width 111 height 14
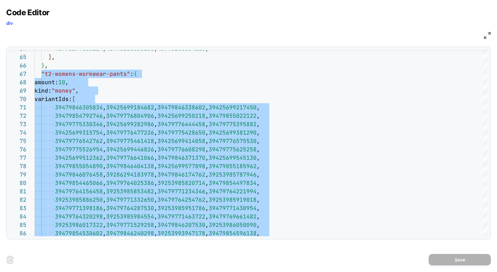
click at [489, 38] on img at bounding box center [487, 35] width 7 height 7
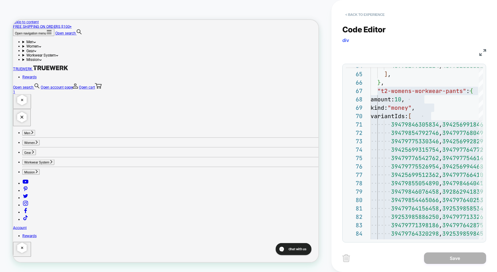
click at [364, 15] on button "< Back to experience" at bounding box center [365, 15] width 45 height 10
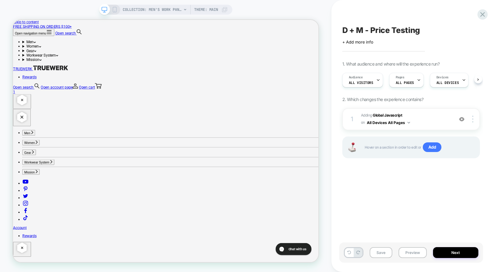
scroll to position [0, 0]
click at [479, 16] on icon at bounding box center [483, 14] width 8 height 8
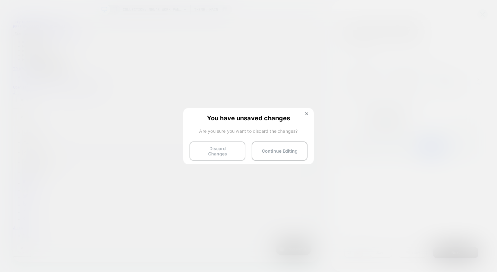
click at [201, 156] on button "Discard Changes" at bounding box center [218, 150] width 56 height 19
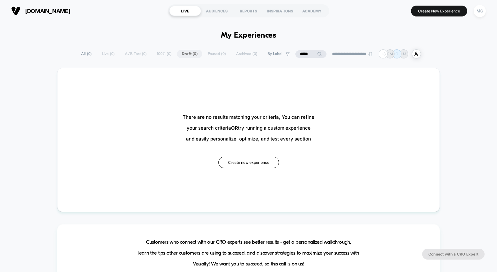
click at [296, 51] on input "*****" at bounding box center [311, 53] width 31 height 7
click at [294, 51] on input "*****" at bounding box center [311, 53] width 62 height 7
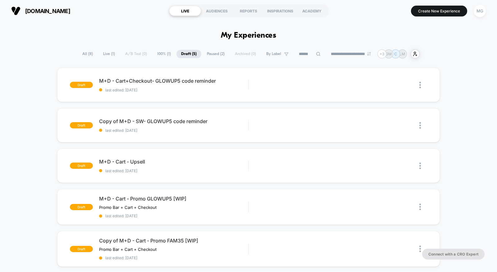
click at [153, 52] on span "100% ( 1 )" at bounding box center [164, 54] width 23 height 8
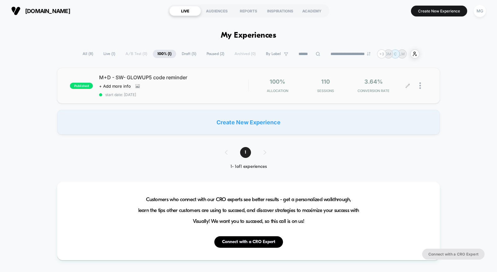
click at [407, 87] on icon at bounding box center [408, 86] width 4 height 4
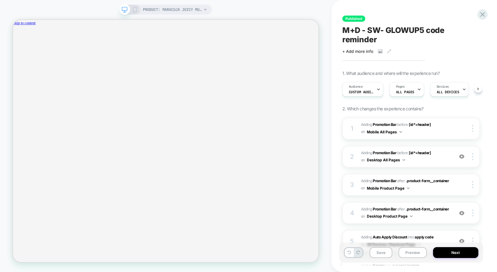
scroll to position [0, 0]
click at [364, 91] on span "Custom Audience" at bounding box center [361, 92] width 25 height 4
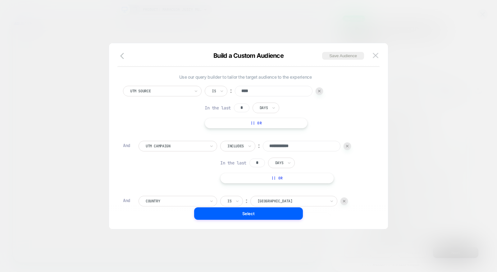
scroll to position [19, 0]
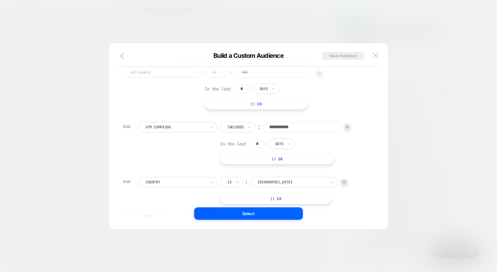
click at [297, 126] on input "**********" at bounding box center [302, 127] width 78 height 11
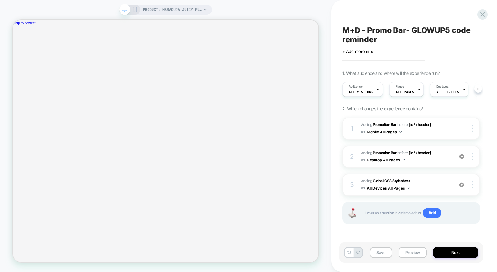
scroll to position [0, 1]
click at [484, 19] on div at bounding box center [483, 14] width 13 height 13
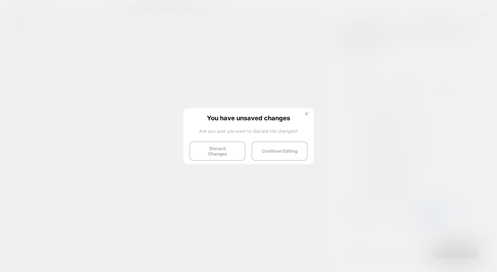
click at [307, 112] on button at bounding box center [306, 114] width 7 height 5
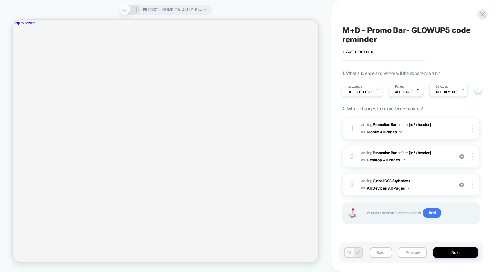
click at [348, 251] on button at bounding box center [349, 252] width 9 height 9
click at [486, 15] on icon at bounding box center [483, 14] width 8 height 8
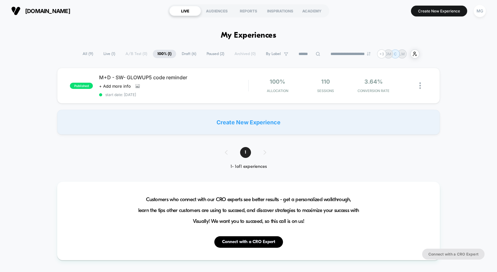
click at [189, 52] on span "Draft ( 6 )" at bounding box center [189, 54] width 24 height 8
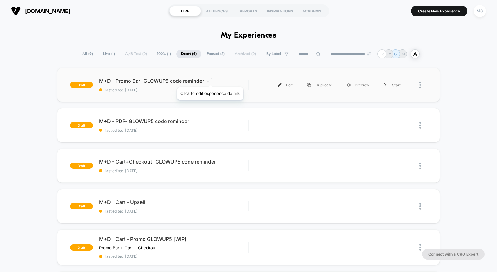
click at [210, 79] on icon at bounding box center [209, 80] width 5 height 5
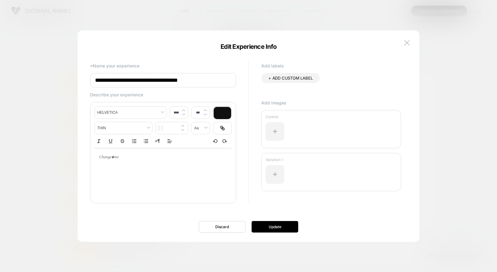
click at [140, 78] on input "**********" at bounding box center [163, 80] width 146 height 14
type input "**********"
click at [280, 230] on button "Update" at bounding box center [275, 227] width 47 height 12
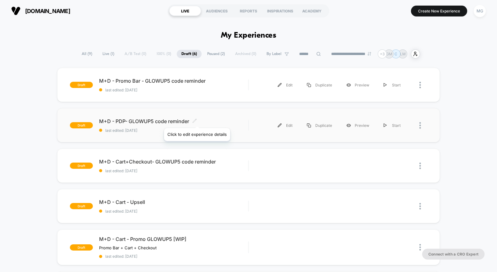
click at [197, 120] on icon at bounding box center [194, 120] width 5 height 5
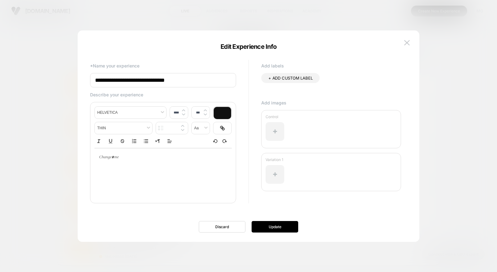
click at [123, 78] on input "**********" at bounding box center [163, 80] width 146 height 14
type input "**********"
click at [258, 231] on button "Update" at bounding box center [275, 227] width 47 height 12
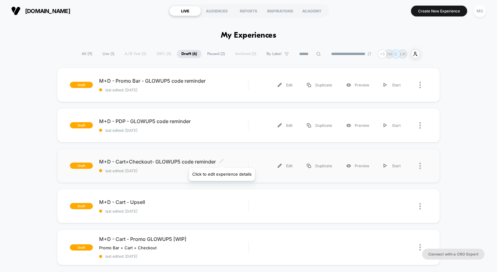
click at [222, 160] on icon at bounding box center [221, 161] width 4 height 4
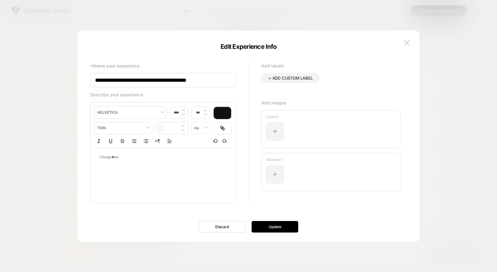
click at [153, 79] on input "**********" at bounding box center [163, 80] width 146 height 14
type input "**********"
click at [277, 226] on button "Update" at bounding box center [275, 227] width 47 height 12
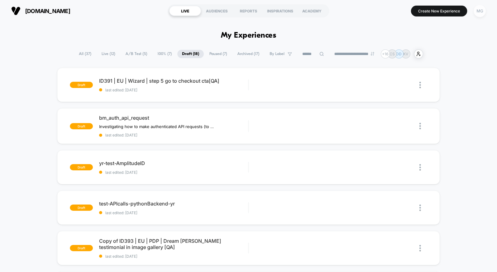
click at [484, 11] on div "MG" at bounding box center [480, 11] width 12 height 12
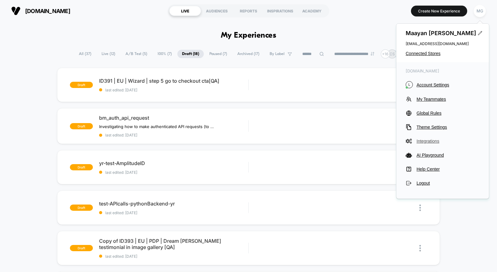
click at [425, 140] on span "Integrations" at bounding box center [448, 141] width 63 height 5
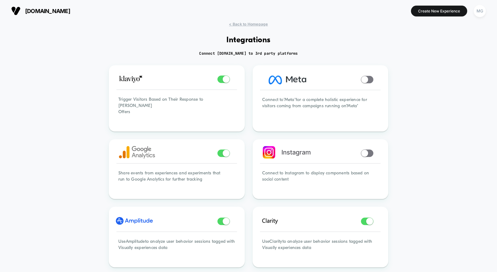
click at [258, 21] on div "loopearplugs.com Create New Experience MG" at bounding box center [248, 11] width 497 height 22
click at [258, 23] on span "< Back to Homepage" at bounding box center [248, 24] width 39 height 5
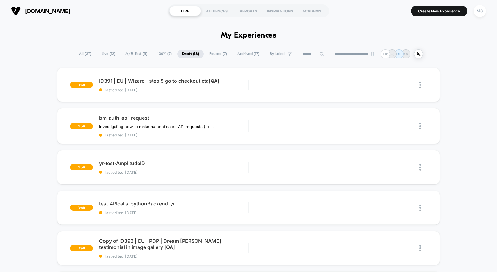
click at [165, 53] on span "100% ( 7 )" at bounding box center [165, 54] width 24 height 8
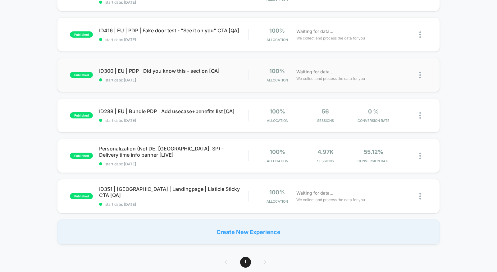
scroll to position [135, 0]
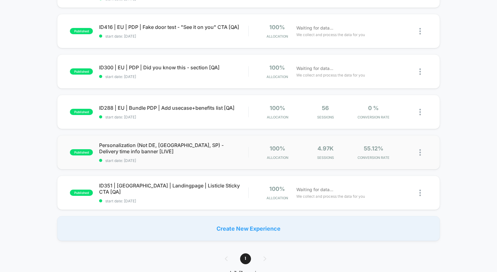
click at [202, 166] on div "published Personalization (Not DE, FR, SP) - Delivery time info banner [LIVE] s…" at bounding box center [248, 152] width 383 height 34
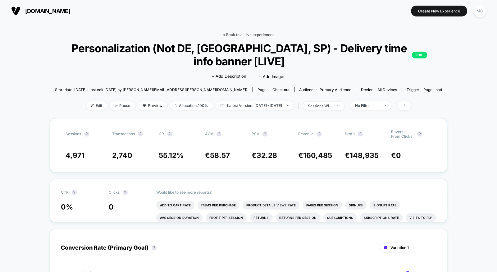
click at [252, 35] on link "< Back to all live experiences" at bounding box center [249, 34] width 52 height 5
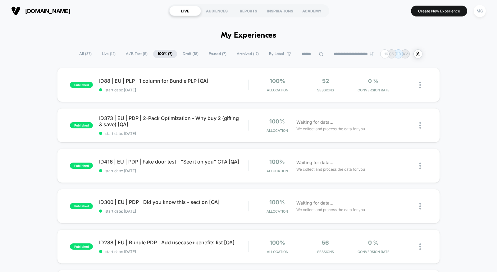
click at [134, 52] on span "A/B Test ( 5 )" at bounding box center [136, 54] width 31 height 8
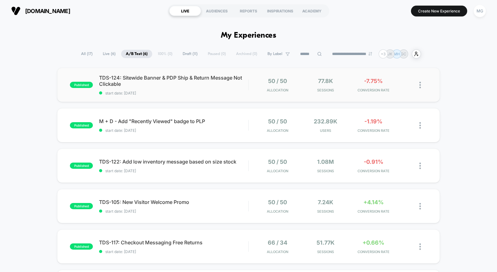
click at [207, 97] on div "published TDS-124: Sitewide Banner & PDP Ship & Return Message Not Clickable st…" at bounding box center [248, 85] width 383 height 34
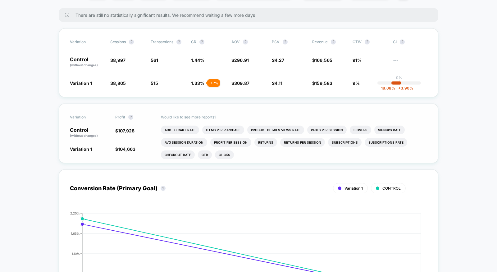
scroll to position [111, 0]
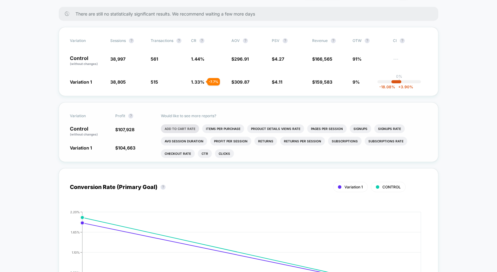
click at [190, 129] on li "Add To Cart Rate" at bounding box center [180, 128] width 38 height 9
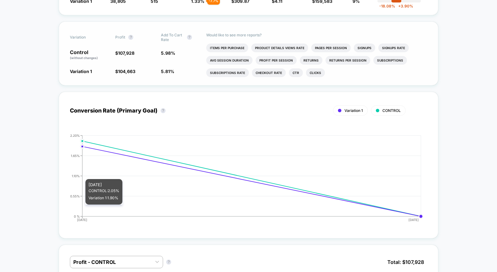
scroll to position [0, 0]
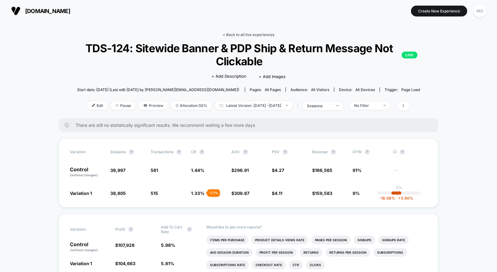
click at [252, 33] on link "< Back to all live experiences" at bounding box center [249, 34] width 52 height 5
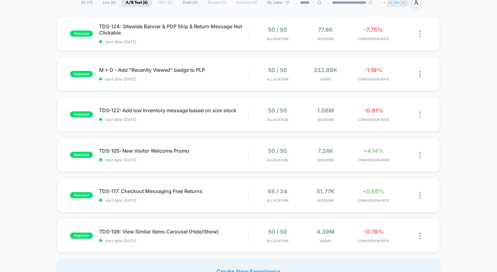
scroll to position [88, 0]
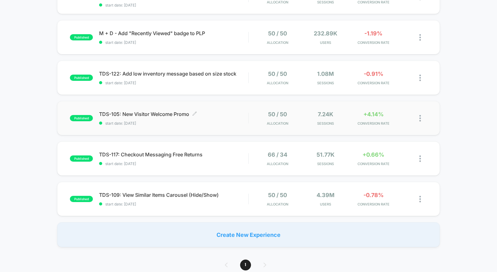
click at [210, 125] on span "start date: 8/4/2025" at bounding box center [173, 123] width 149 height 5
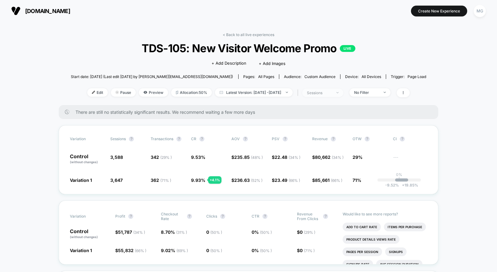
click at [337, 95] on span "sessions" at bounding box center [322, 93] width 41 height 8
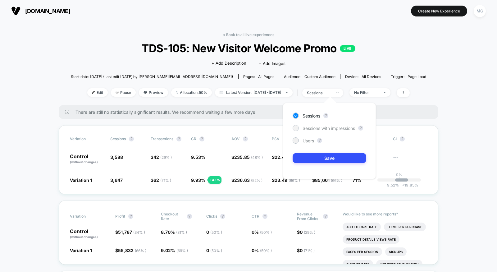
click at [330, 128] on span "Sessions with impressions" at bounding box center [329, 128] width 53 height 5
click at [329, 154] on button "Save" at bounding box center [330, 158] width 74 height 10
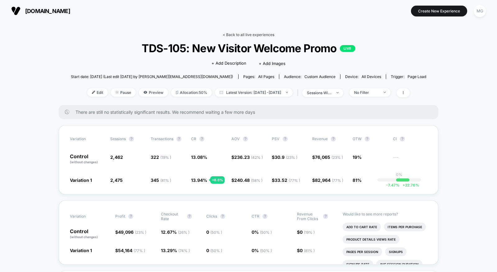
click at [246, 33] on link "< Back to all live experiences" at bounding box center [249, 34] width 52 height 5
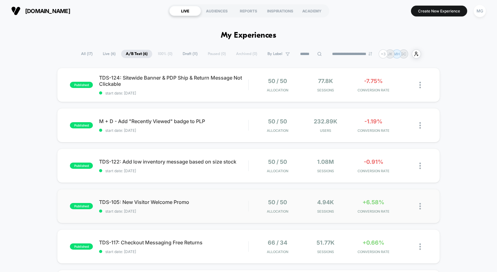
click at [194, 214] on div "published TDS-105: New Visitor Welcome Promo start date: 8/4/2025 50 / 50 Alloc…" at bounding box center [248, 206] width 383 height 34
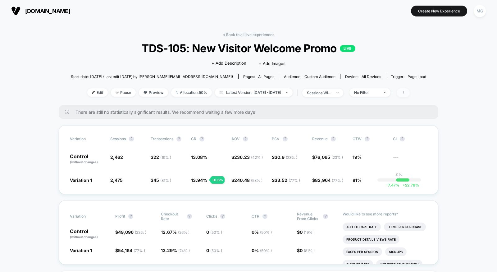
click at [405, 92] on icon at bounding box center [404, 93] width 4 height 4
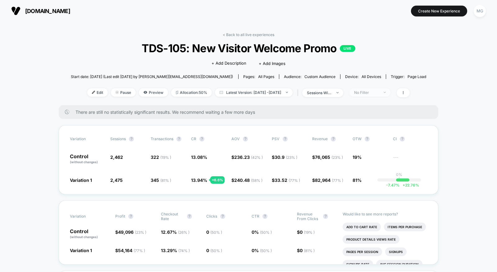
click at [391, 95] on span "No Filter" at bounding box center [370, 92] width 41 height 8
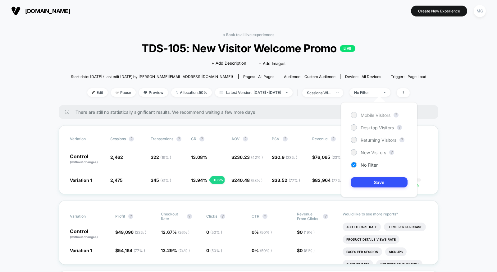
click at [380, 112] on div "Mobile Visitors" at bounding box center [371, 115] width 40 height 6
click at [379, 180] on button "Save" at bounding box center [379, 182] width 57 height 10
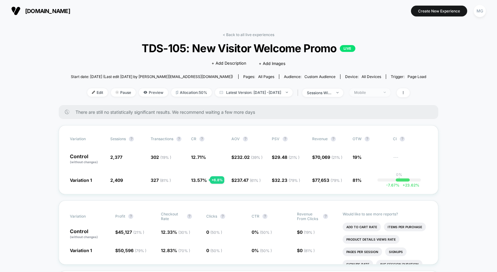
click at [379, 91] on div "Mobile" at bounding box center [366, 92] width 25 height 5
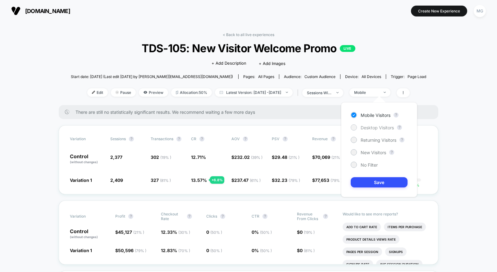
click at [381, 126] on span "Desktop Visitors" at bounding box center [377, 127] width 33 height 5
click at [378, 182] on button "Save" at bounding box center [379, 182] width 57 height 10
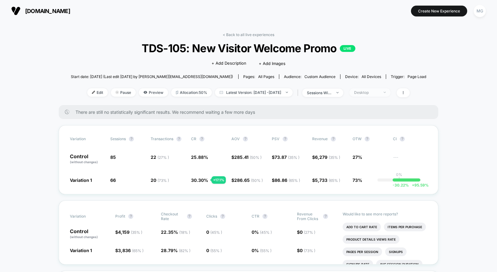
click at [379, 92] on div "Desktop" at bounding box center [366, 92] width 25 height 5
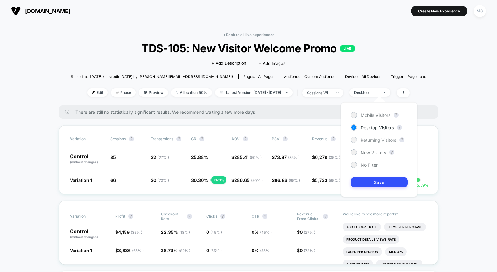
click at [373, 141] on span "Returning Visitors" at bounding box center [379, 139] width 36 height 5
click at [372, 182] on button "Save" at bounding box center [379, 182] width 57 height 10
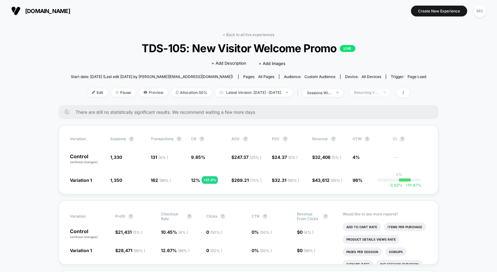
click at [390, 92] on span "Returning Visitors" at bounding box center [370, 92] width 41 height 8
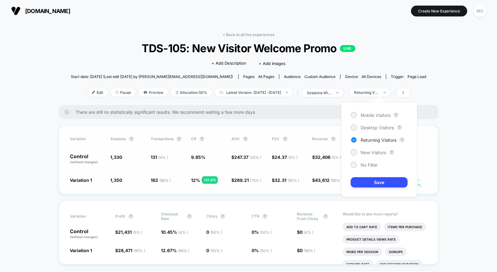
click at [326, 154] on span "$ 32,406 ( 5 % )" at bounding box center [329, 159] width 34 height 11
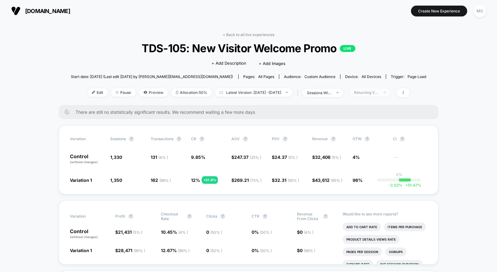
click at [379, 92] on div "Returning Visitors" at bounding box center [366, 92] width 25 height 5
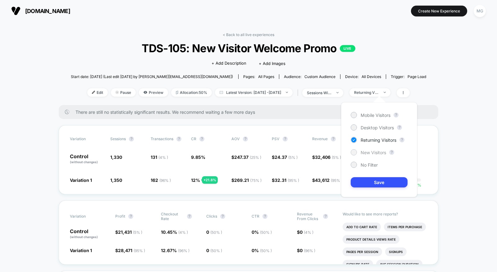
click at [366, 155] on div "New Visitors" at bounding box center [368, 152] width 35 height 6
click at [365, 182] on button "Save" at bounding box center [379, 182] width 57 height 10
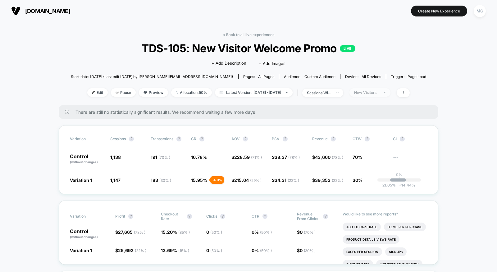
click at [389, 88] on span "New Visitors" at bounding box center [370, 92] width 41 height 8
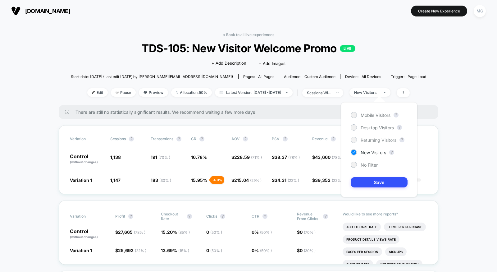
click at [380, 141] on span "Returning Visitors" at bounding box center [379, 139] width 36 height 5
click at [379, 184] on button "Save" at bounding box center [379, 182] width 57 height 10
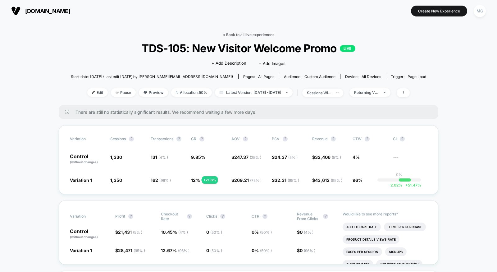
click at [256, 35] on link "< Back to all live experiences" at bounding box center [249, 34] width 52 height 5
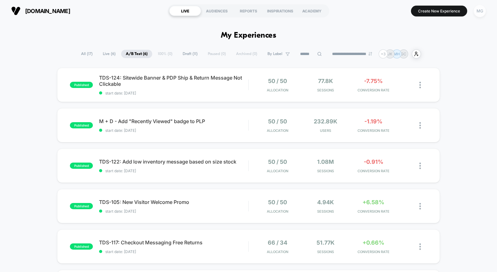
click at [481, 13] on div "MG" at bounding box center [480, 11] width 12 height 12
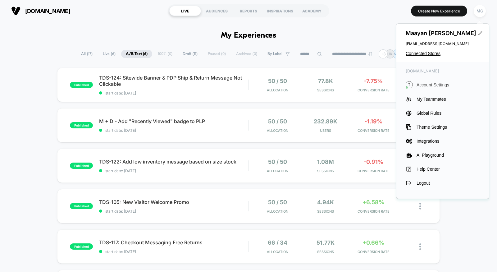
click at [429, 86] on span "Account Settings" at bounding box center [448, 84] width 63 height 5
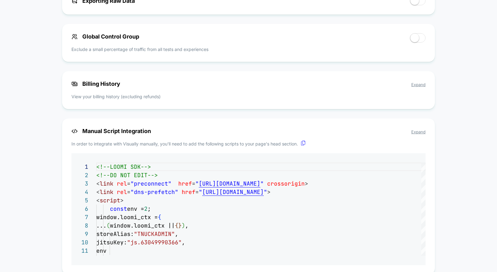
scroll to position [453, 0]
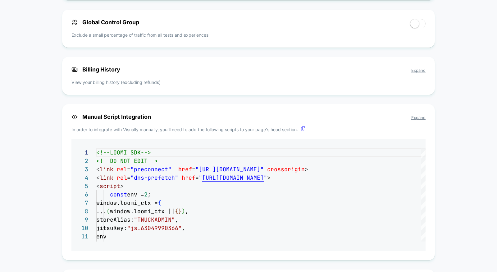
click at [417, 68] on span "Expand" at bounding box center [419, 70] width 14 height 5
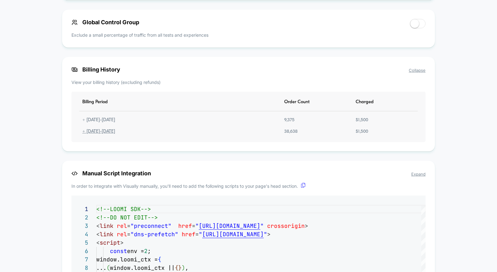
click at [91, 132] on div "+ 07.08.2025 - 08.07.2025" at bounding box center [98, 131] width 39 height 5
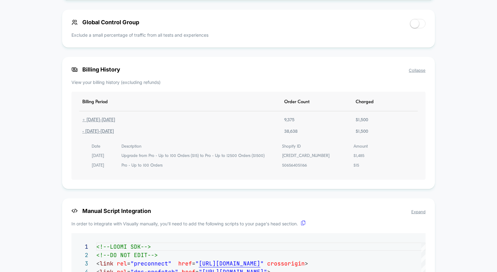
click at [118, 123] on div "+ 08.07.2025 - 09.06.2025" at bounding box center [98, 120] width 39 height 5
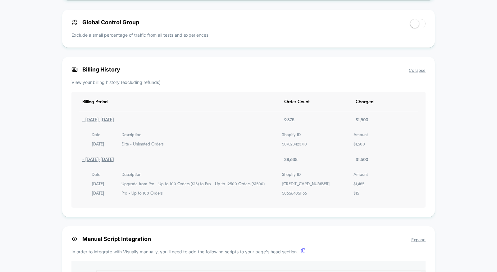
click at [117, 123] on div "- 08.07.2025 - 09.06.2025" at bounding box center [98, 120] width 38 height 5
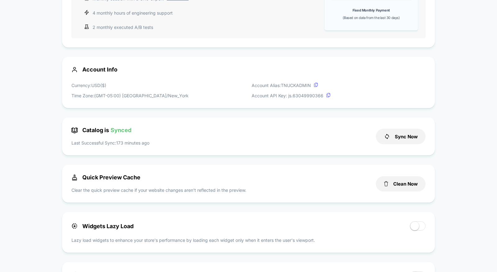
scroll to position [0, 0]
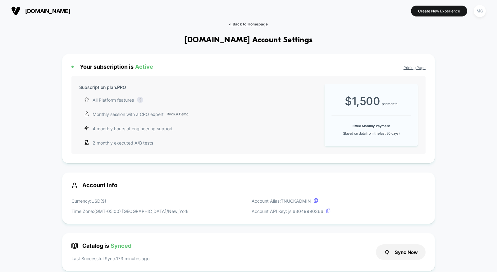
click at [243, 23] on span "< Back to Homepage" at bounding box center [248, 24] width 39 height 5
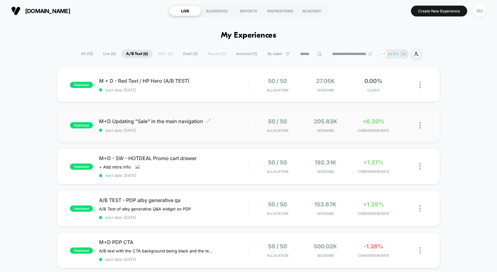
click at [230, 131] on span "start date: [DATE]" at bounding box center [173, 130] width 149 height 5
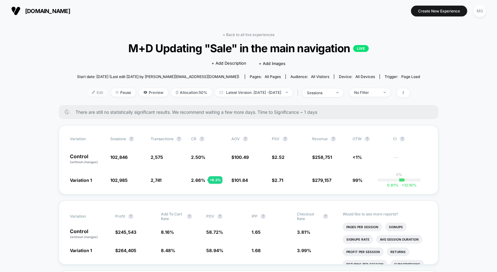
click at [88, 94] on span "Edit" at bounding box center [97, 92] width 21 height 8
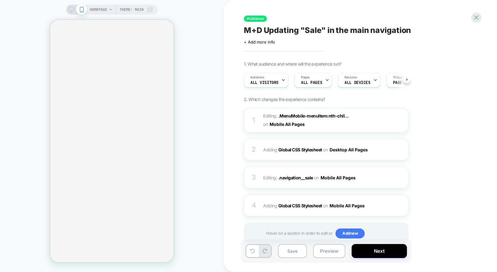
scroll to position [0, 0]
click at [370, 256] on button "Next" at bounding box center [379, 251] width 55 height 14
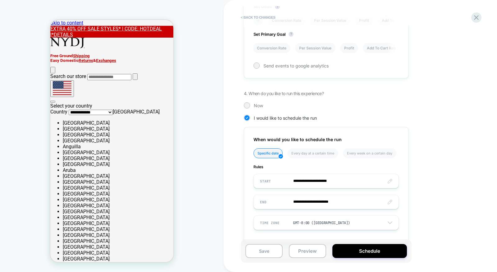
scroll to position [305, 0]
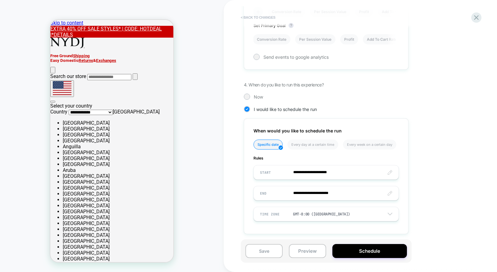
click at [253, 16] on button "< Back to changes" at bounding box center [258, 17] width 41 height 10
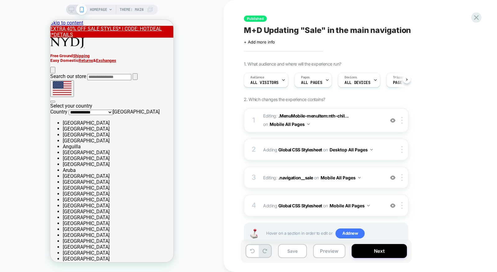
scroll to position [0, 0]
click at [477, 20] on icon at bounding box center [477, 17] width 8 height 8
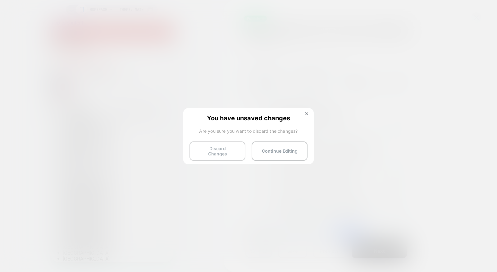
click at [200, 156] on button "Discard Changes" at bounding box center [218, 150] width 56 height 19
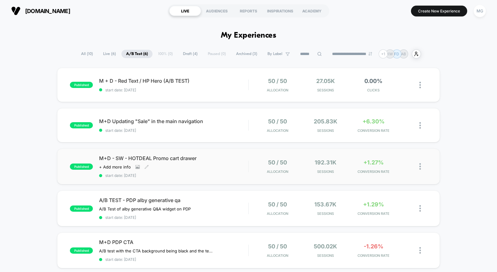
click at [234, 175] on span "start date: [DATE]" at bounding box center [173, 175] width 149 height 5
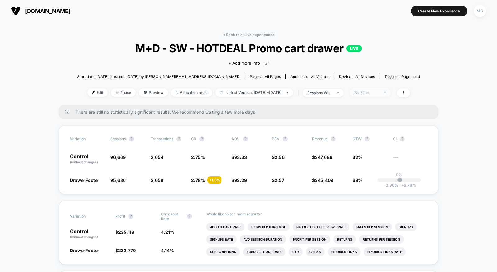
click at [391, 95] on span "No Filter" at bounding box center [370, 92] width 41 height 8
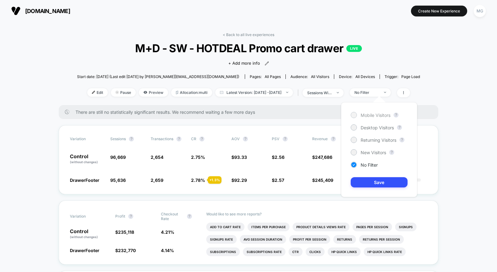
click at [369, 114] on span "Mobile Visitors" at bounding box center [376, 115] width 30 height 5
click at [357, 180] on button "Save" at bounding box center [379, 182] width 57 height 10
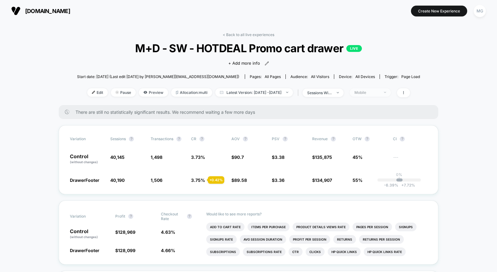
click at [380, 90] on div "Mobile" at bounding box center [367, 92] width 25 height 5
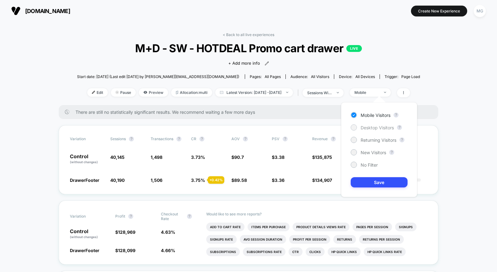
click at [384, 126] on span "Desktop Visitors" at bounding box center [377, 127] width 33 height 5
click at [377, 181] on button "Save" at bounding box center [379, 182] width 57 height 10
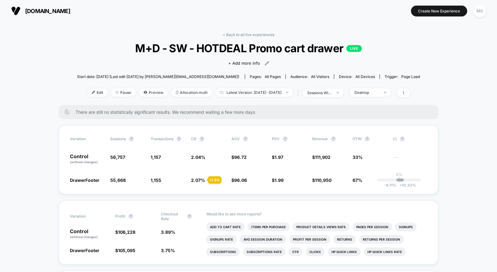
click at [389, 82] on div "< Back to all live experiences M+D - SW - HOTDEAL Promo cart drawer LIVE Click …" at bounding box center [248, 68] width 343 height 73
click at [380, 90] on div "Desktop" at bounding box center [367, 92] width 25 height 5
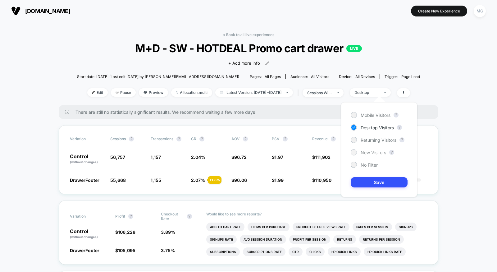
click at [367, 152] on span "New Visitors" at bounding box center [373, 152] width 25 height 5
click at [367, 181] on button "Save" at bounding box center [379, 182] width 57 height 10
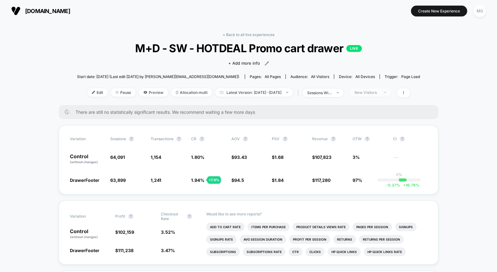
click at [368, 93] on div "New Visitors" at bounding box center [367, 92] width 25 height 5
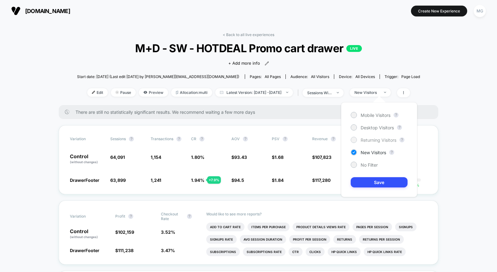
click at [369, 139] on span "Returning Visitors" at bounding box center [379, 139] width 36 height 5
click at [369, 177] on button "Save" at bounding box center [379, 182] width 57 height 10
